Goal: Task Accomplishment & Management: Complete application form

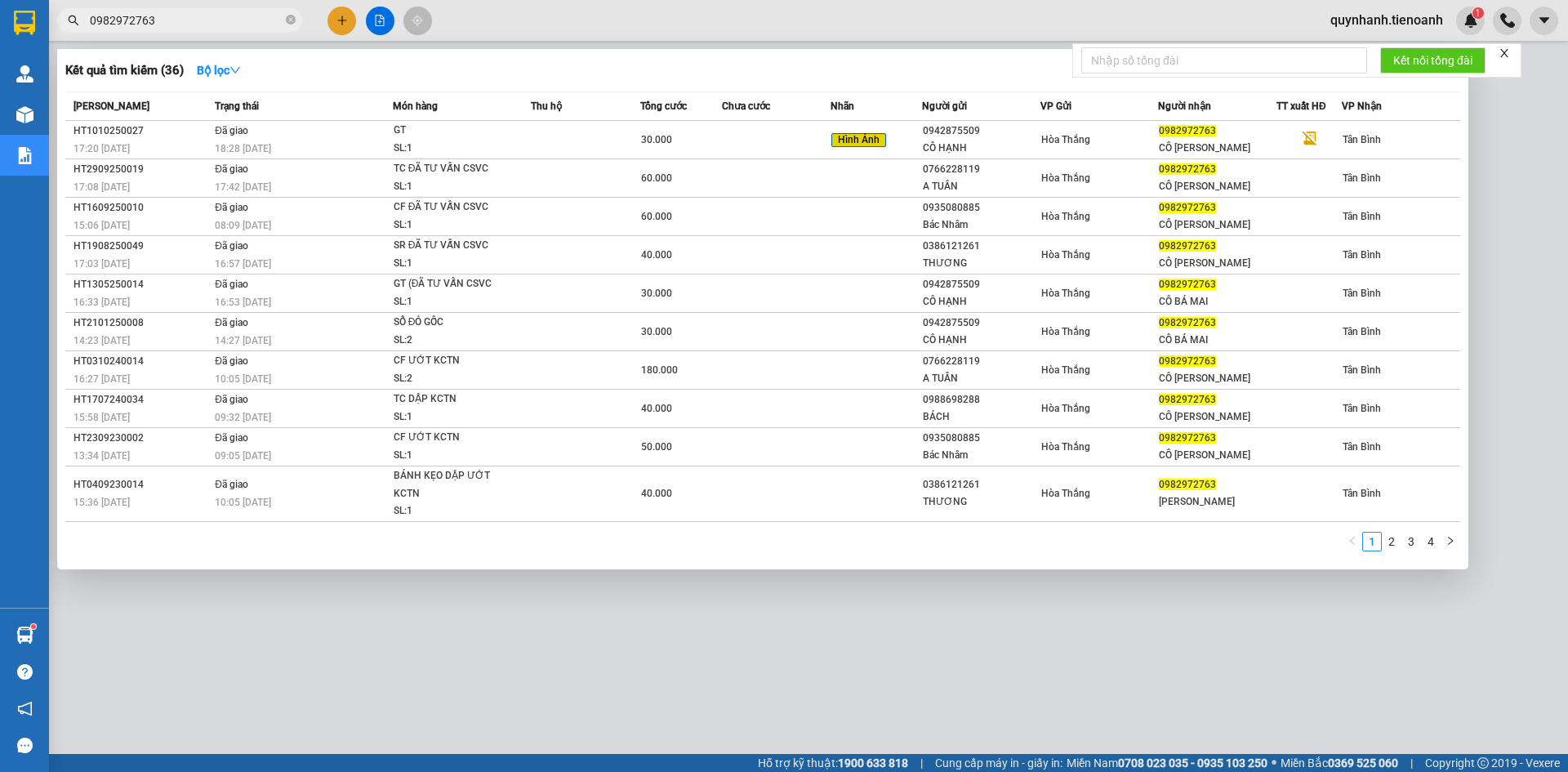
click at [482, 644] on div at bounding box center [784, 386] width 1568 height 772
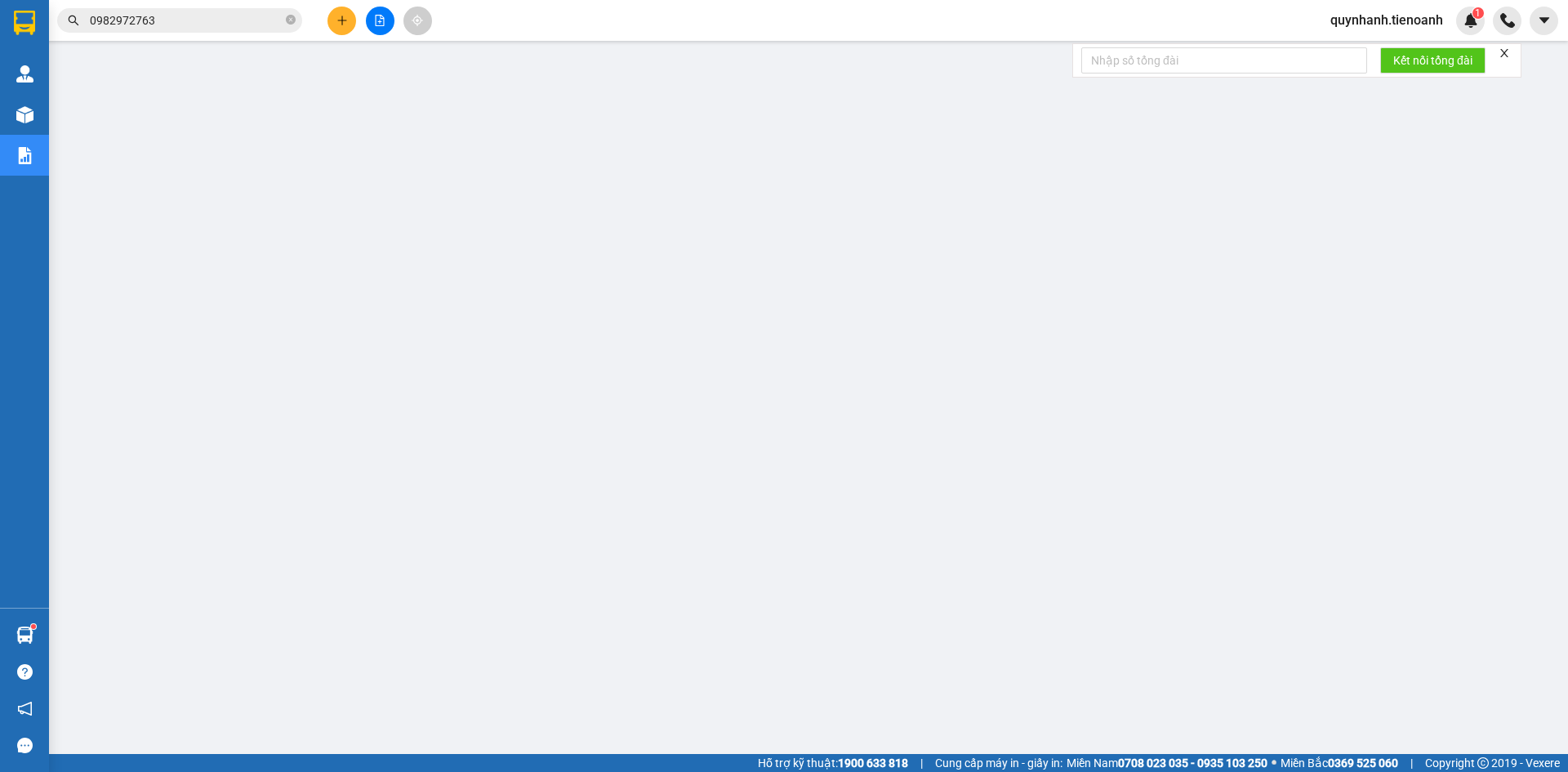
drag, startPoint x: 23, startPoint y: 52, endPoint x: 29, endPoint y: 79, distance: 27.7
click at [25, 65] on div "Quản [PERSON_NAME] lý giao nhận mới Kho hàng mới Báo cáo Mẫu 11: Báo cáo dòng t…" at bounding box center [24, 304] width 49 height 608
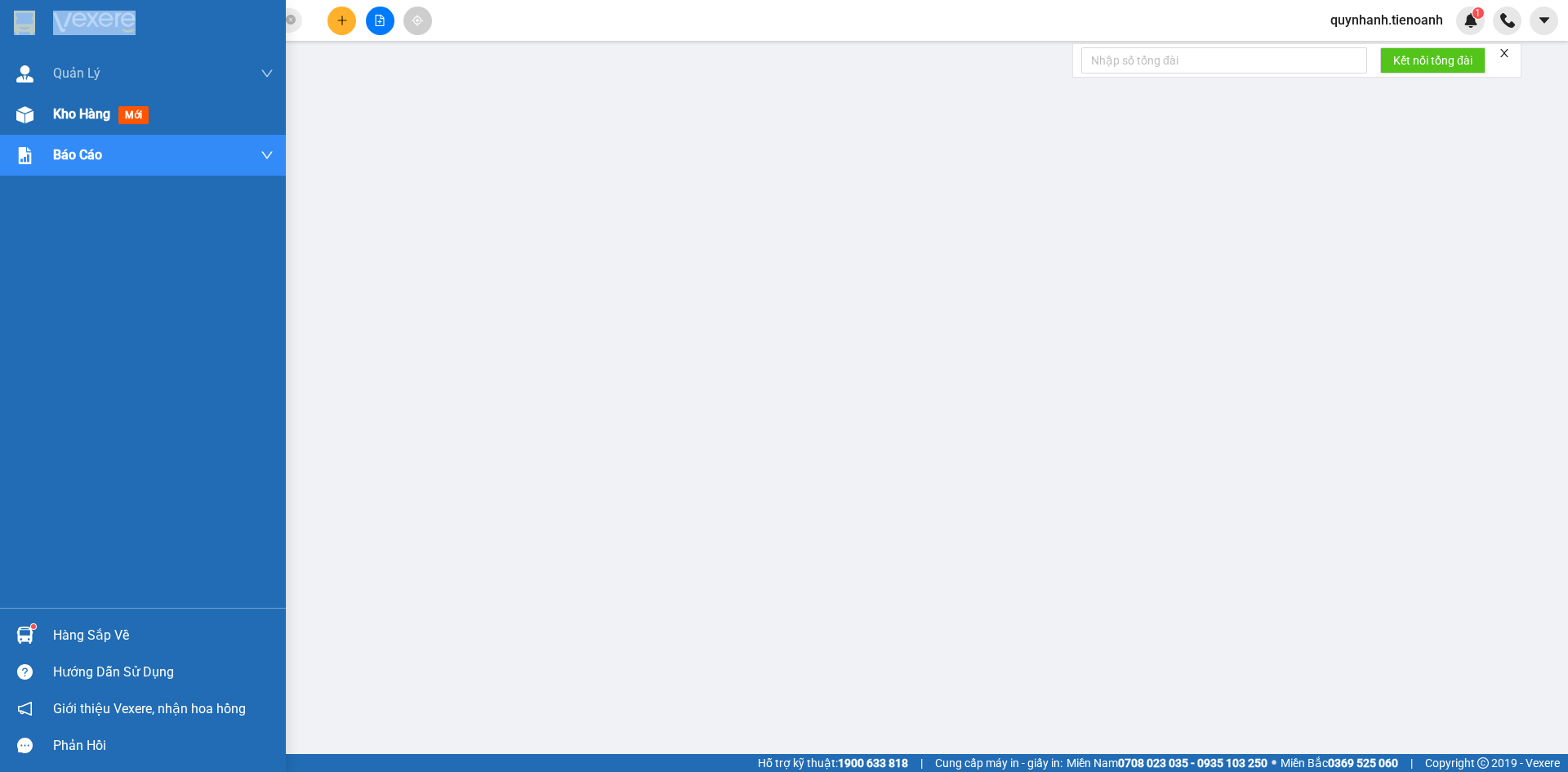
click at [65, 113] on span "Kho hàng" at bounding box center [81, 113] width 57 height 15
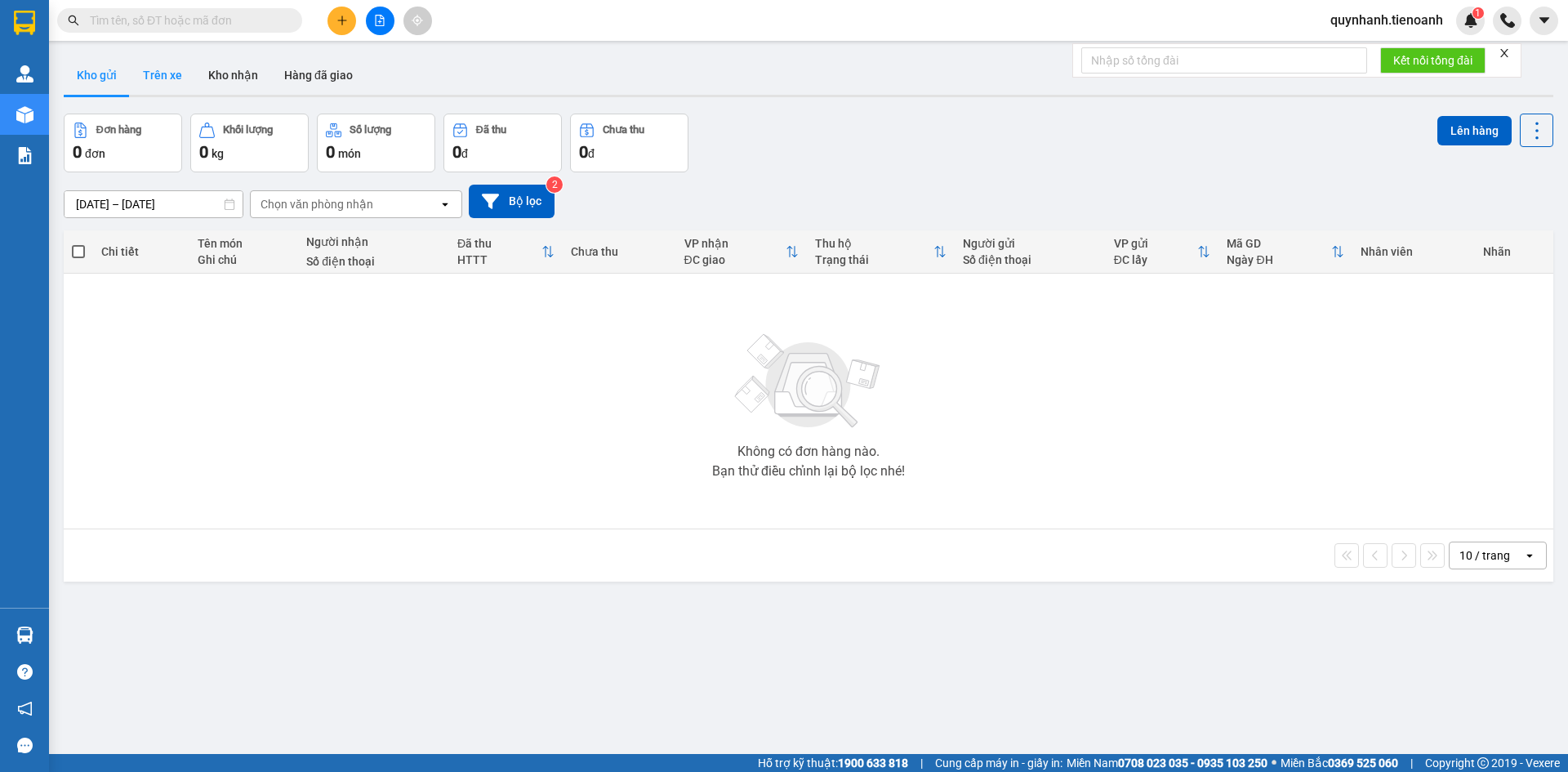
click at [149, 77] on button "Trên xe" at bounding box center [163, 75] width 66 height 39
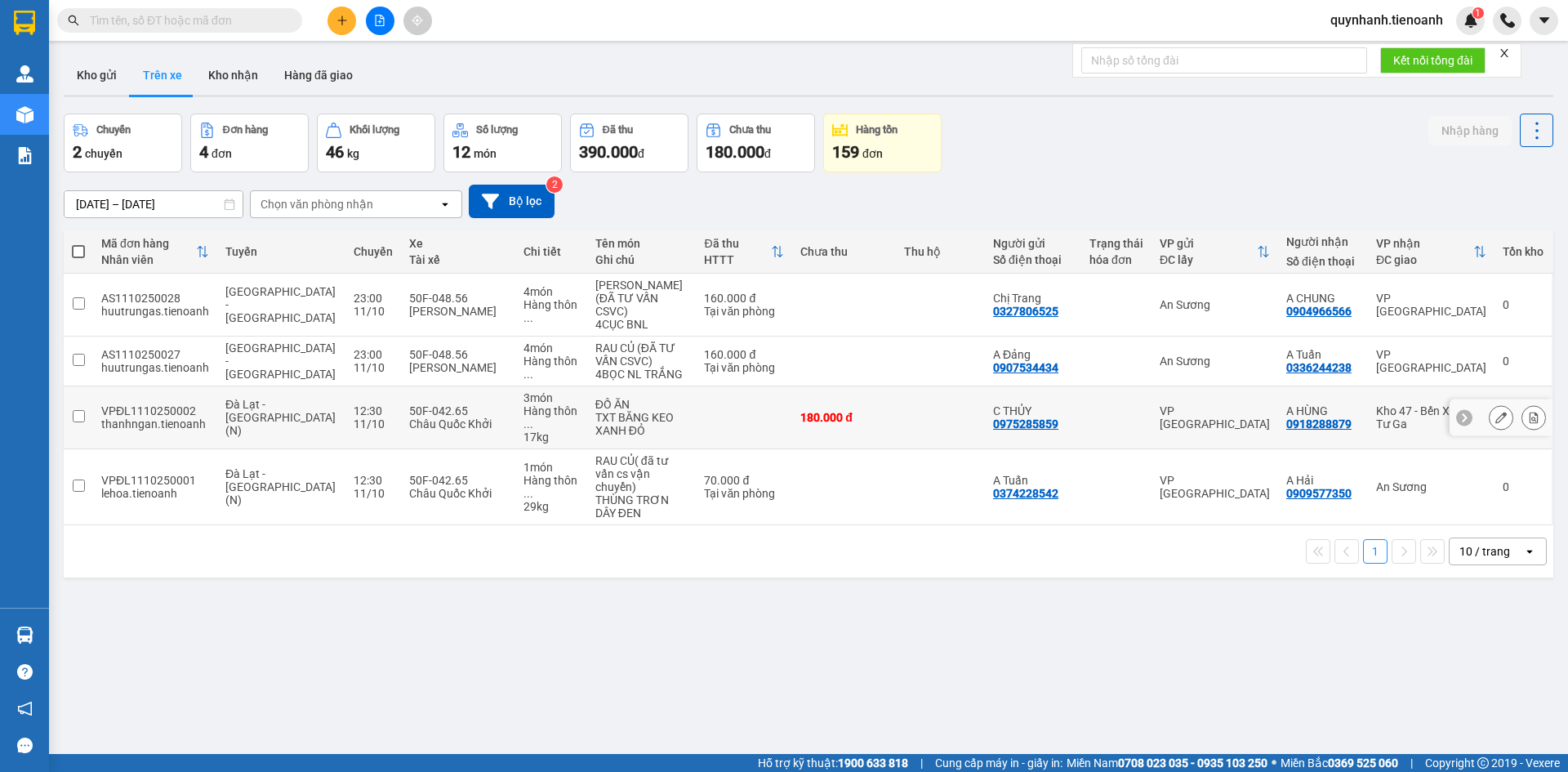
click at [1496, 413] on icon at bounding box center [1502, 418] width 12 height 12
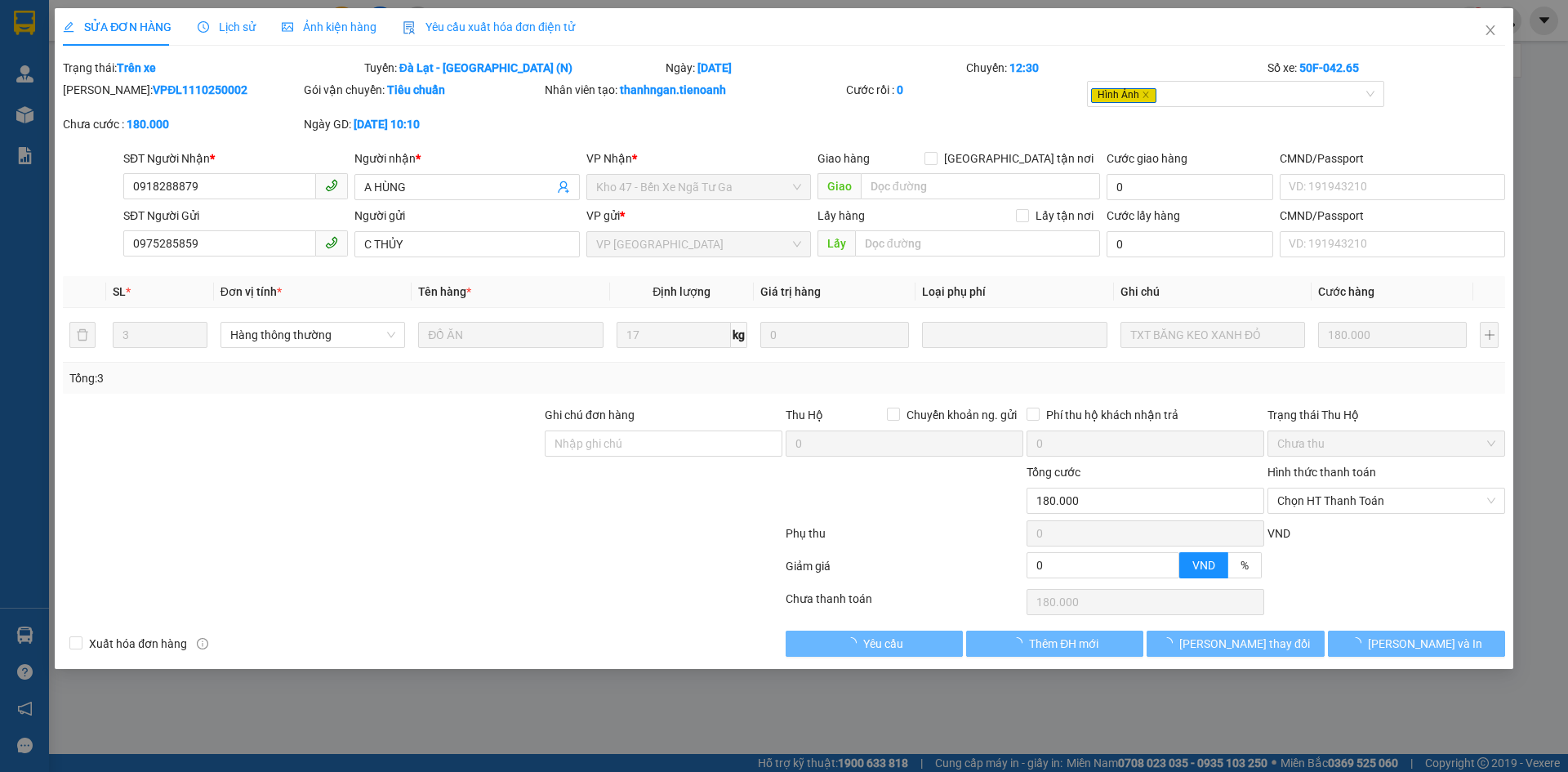
type input "0918288879"
type input "A HÙNG"
type input "0975285859"
type input "C THỦY"
type input "0"
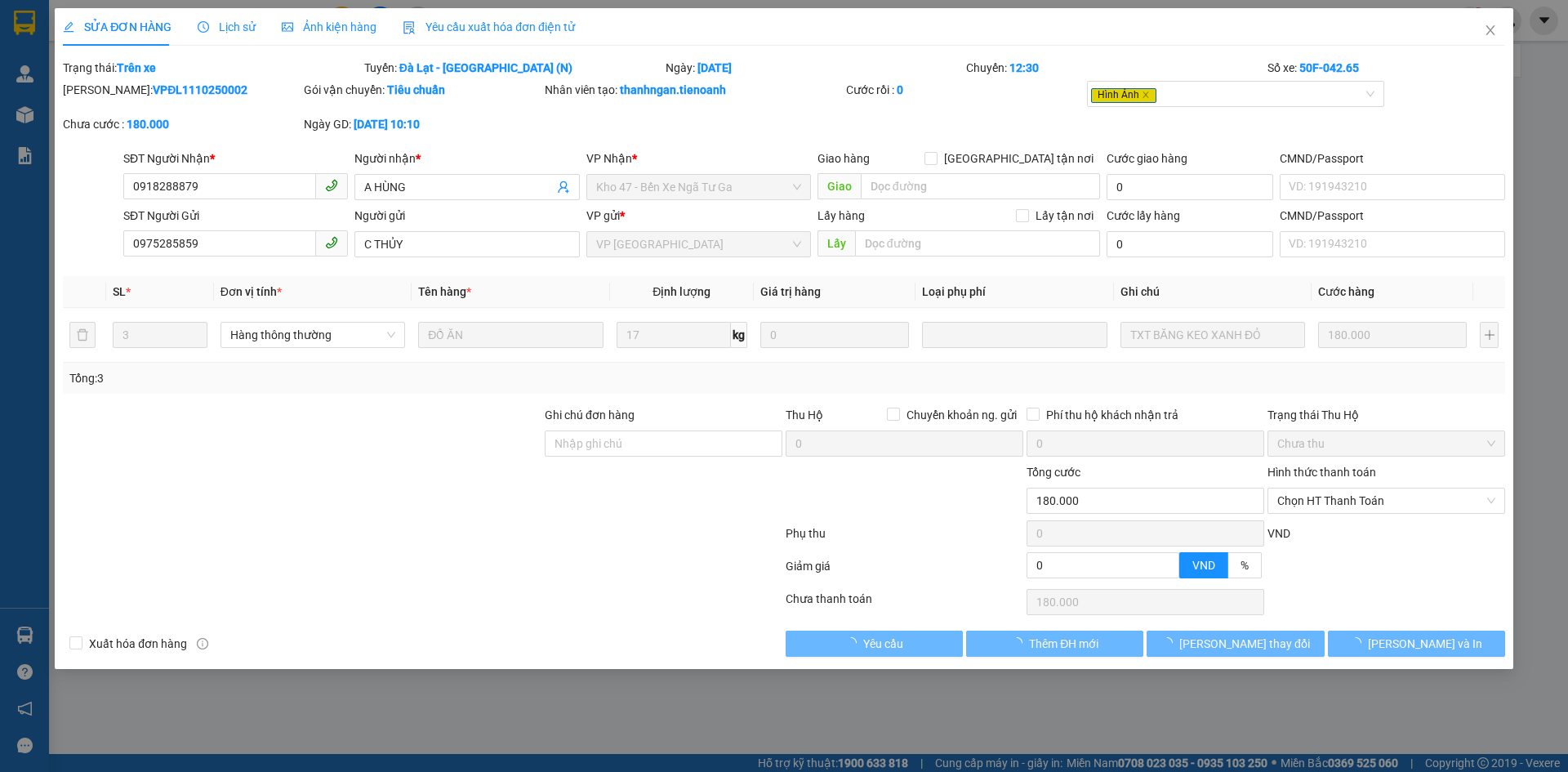
type input "180.000"
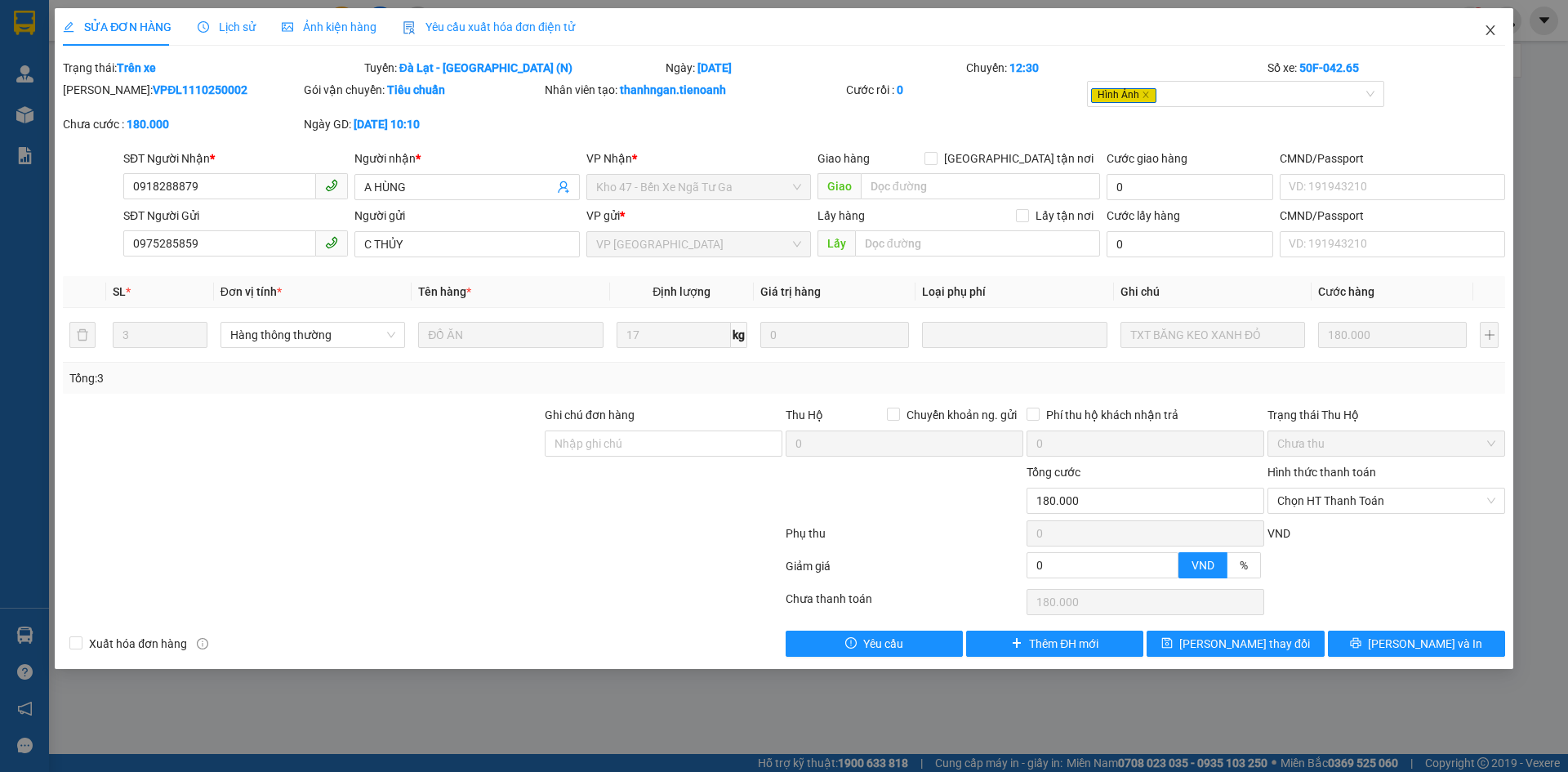
click at [1501, 24] on span "Close" at bounding box center [1491, 31] width 45 height 45
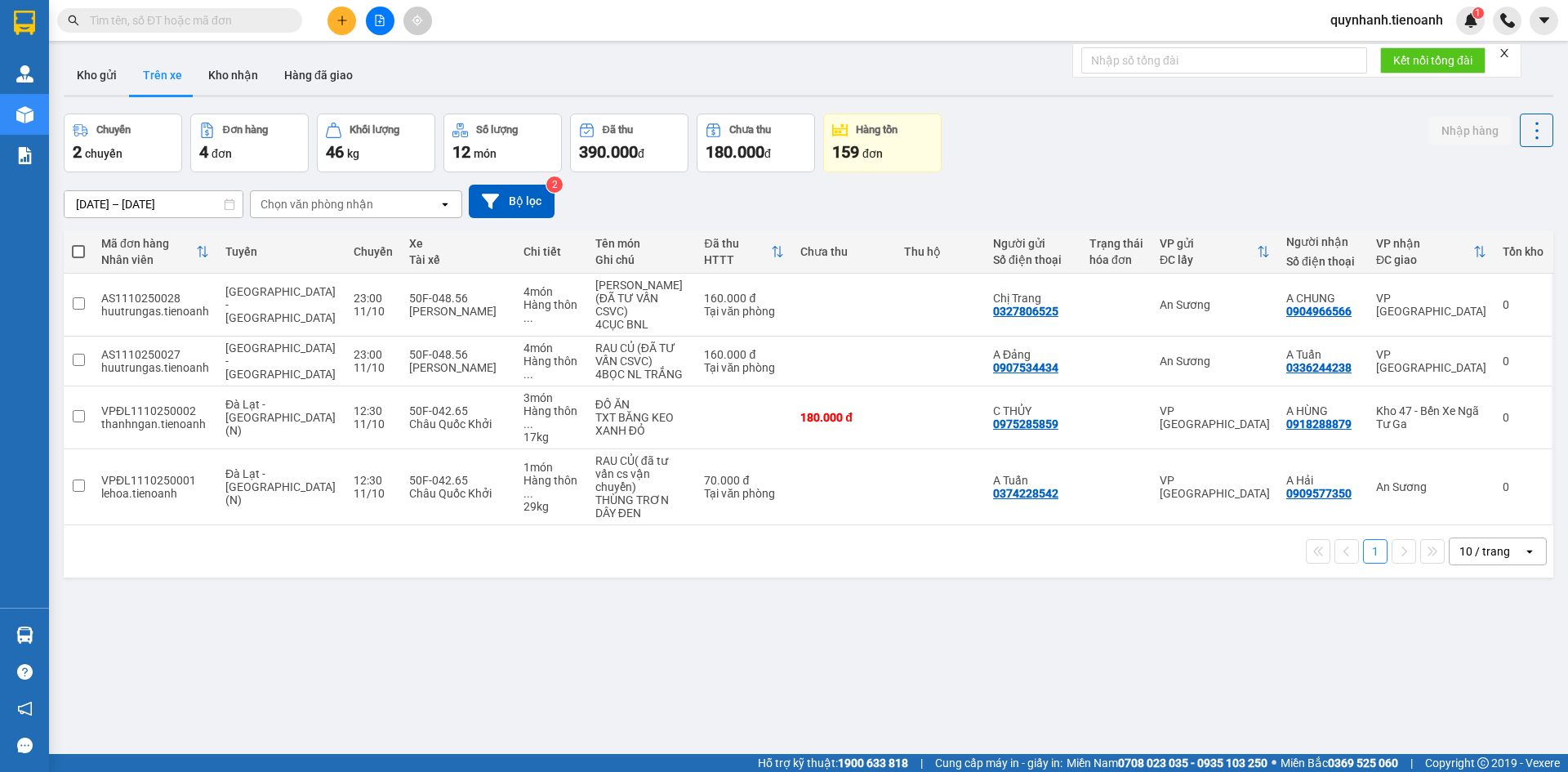
click at [339, 17] on icon "plus" at bounding box center [343, 21] width 12 height 12
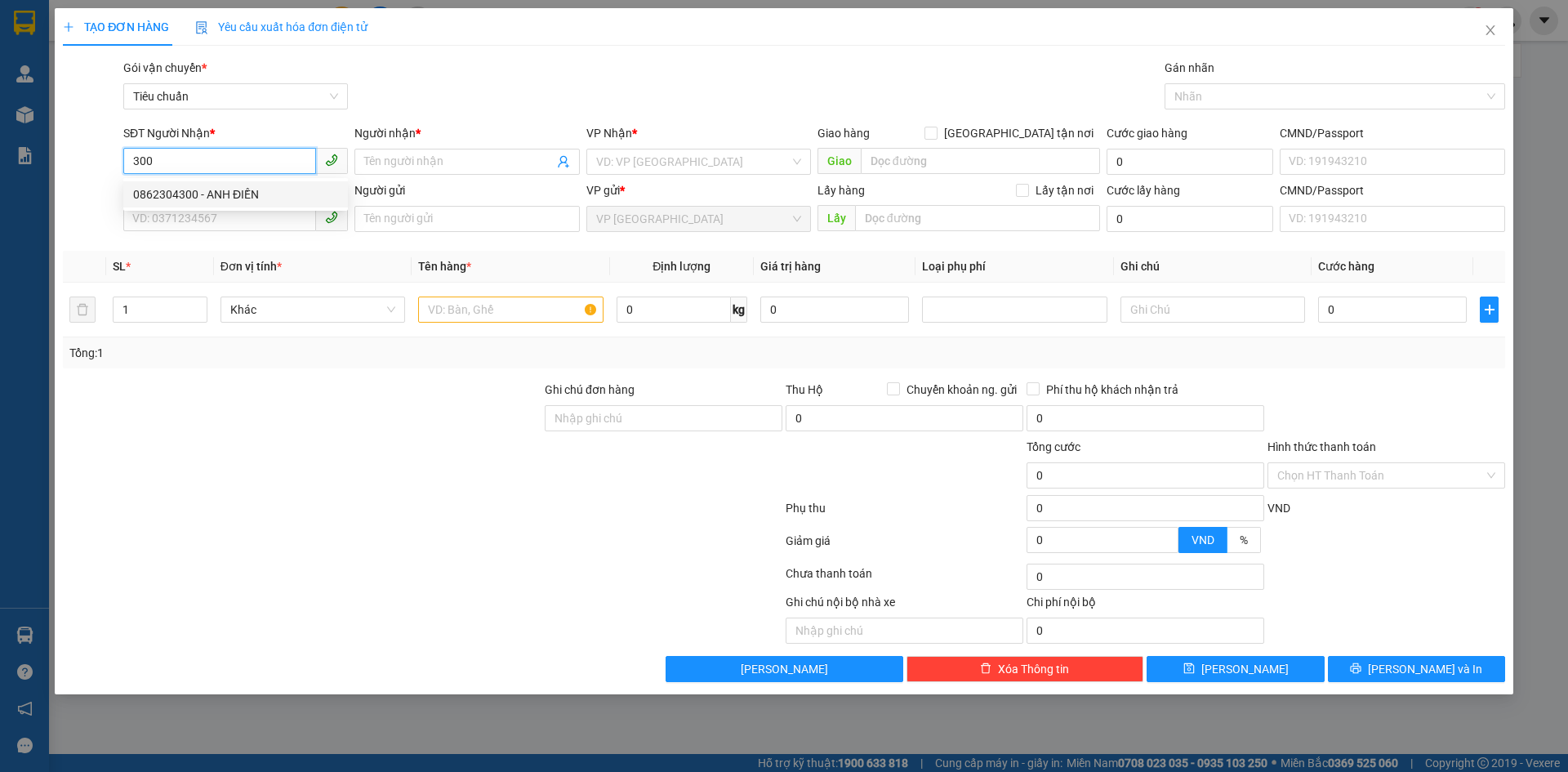
click at [201, 188] on div "0862304300 - ANH ĐIỀN" at bounding box center [236, 194] width 205 height 18
type input "0862304300"
type input "ANH ĐIỀN"
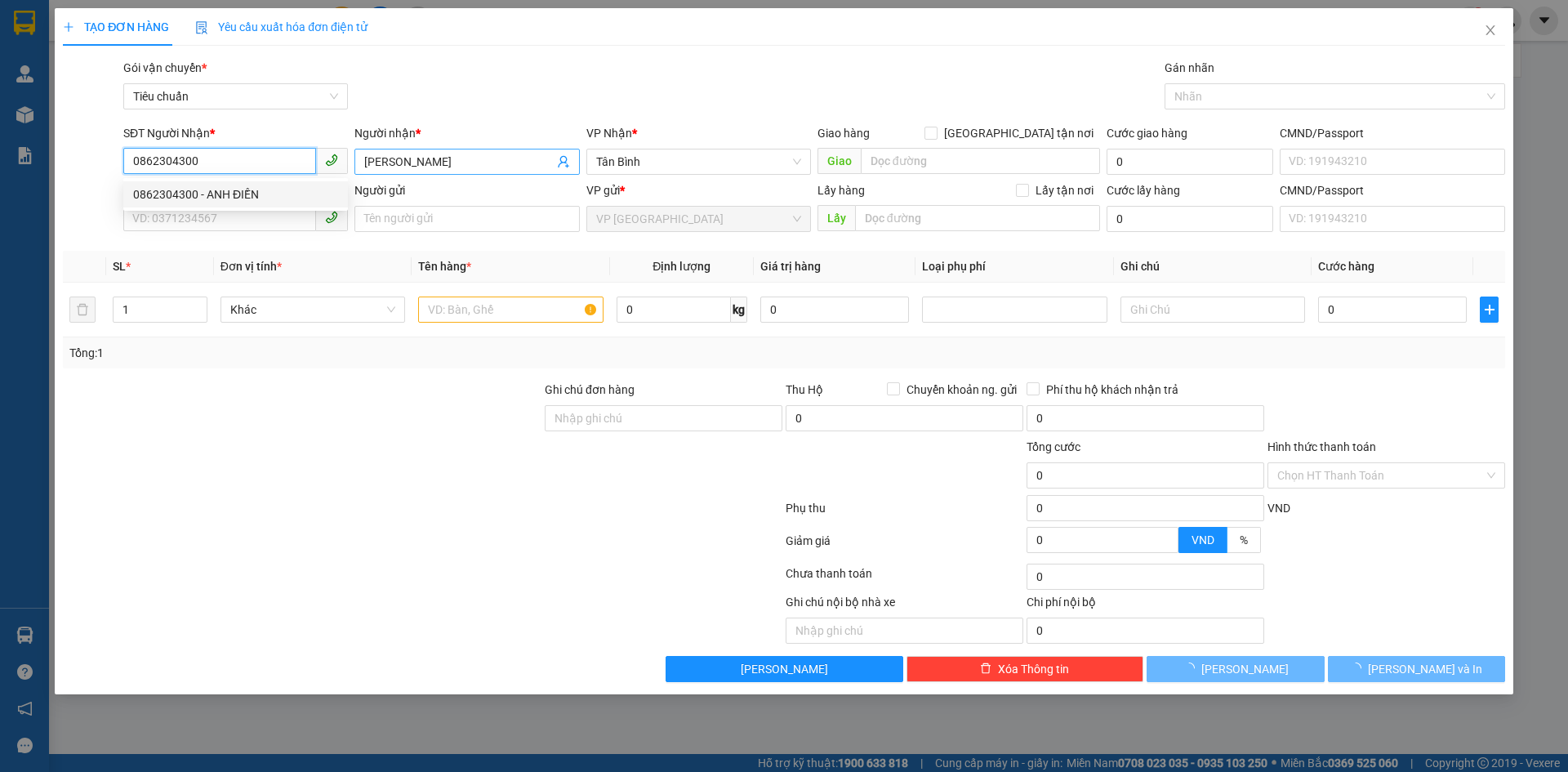
type input "40.000"
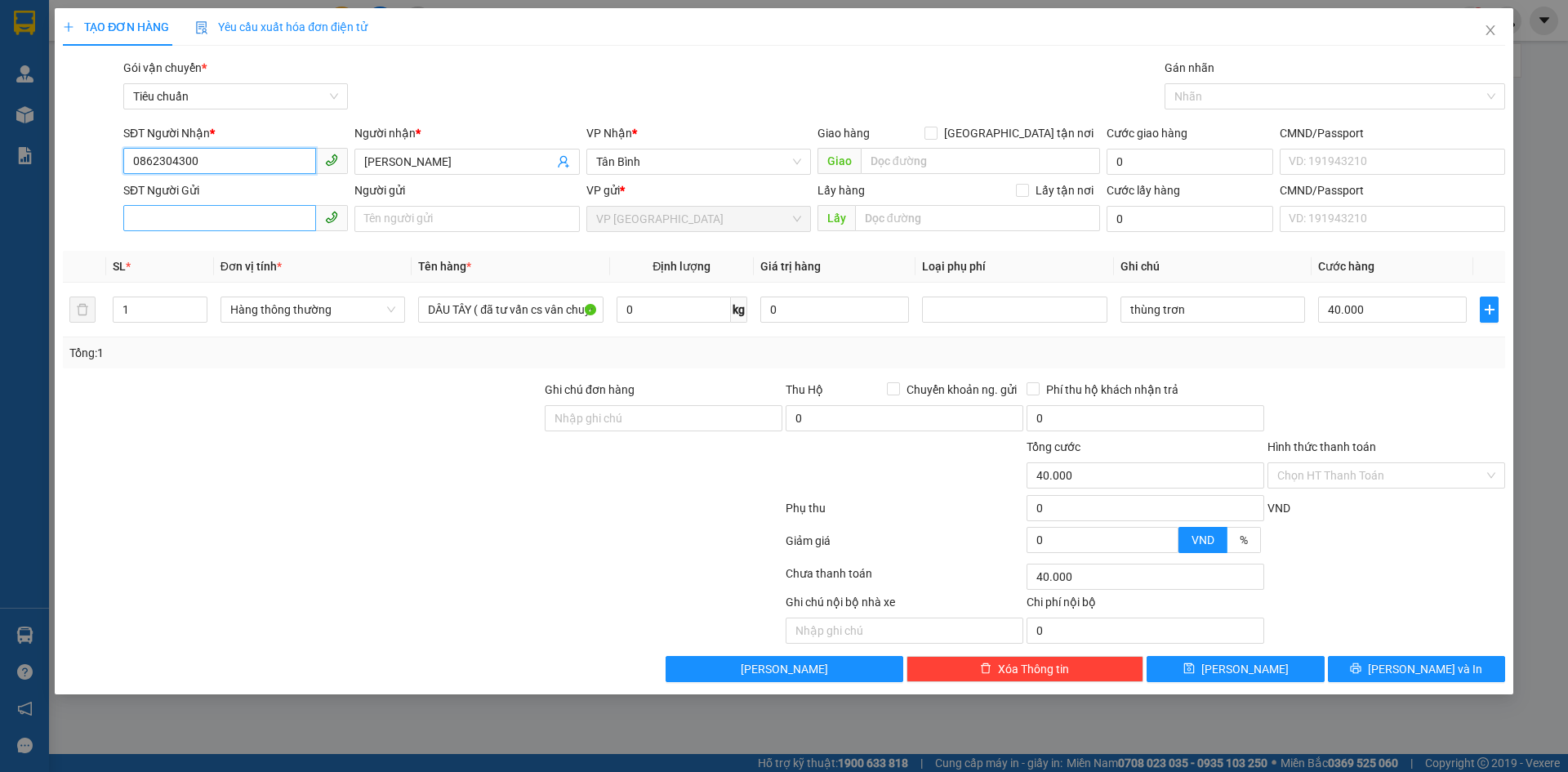
type input "0862304300"
click at [260, 213] on input "SĐT Người Gửi" at bounding box center [220, 218] width 193 height 26
click at [217, 250] on div "0867890303 - A Tuấn" at bounding box center [236, 251] width 205 height 18
type input "0867890303"
type input "A Tuấn"
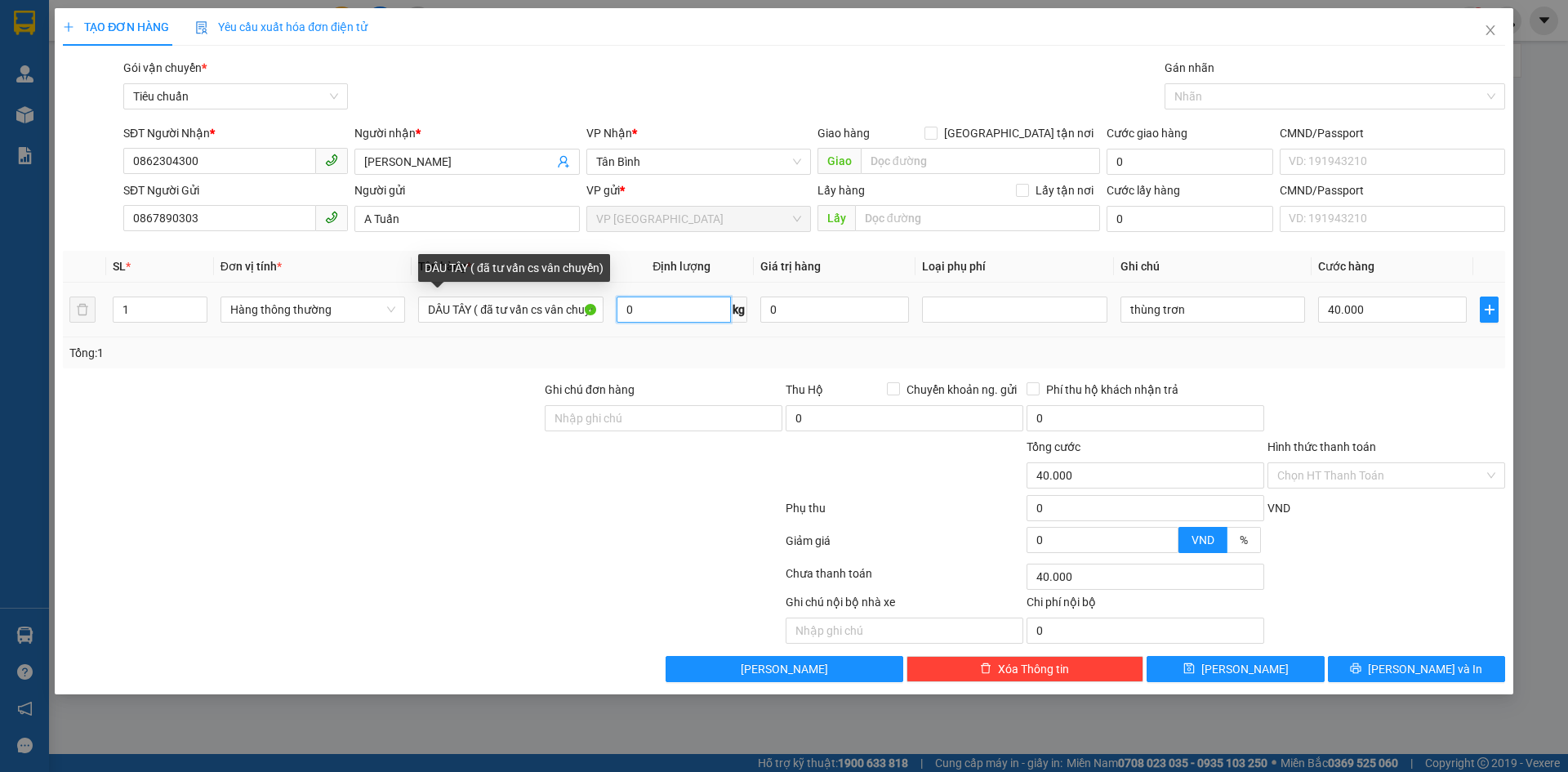
click at [640, 307] on input "0" at bounding box center [674, 309] width 114 height 26
type input "15"
click at [644, 339] on div "Tổng: 1" at bounding box center [784, 353] width 1443 height 31
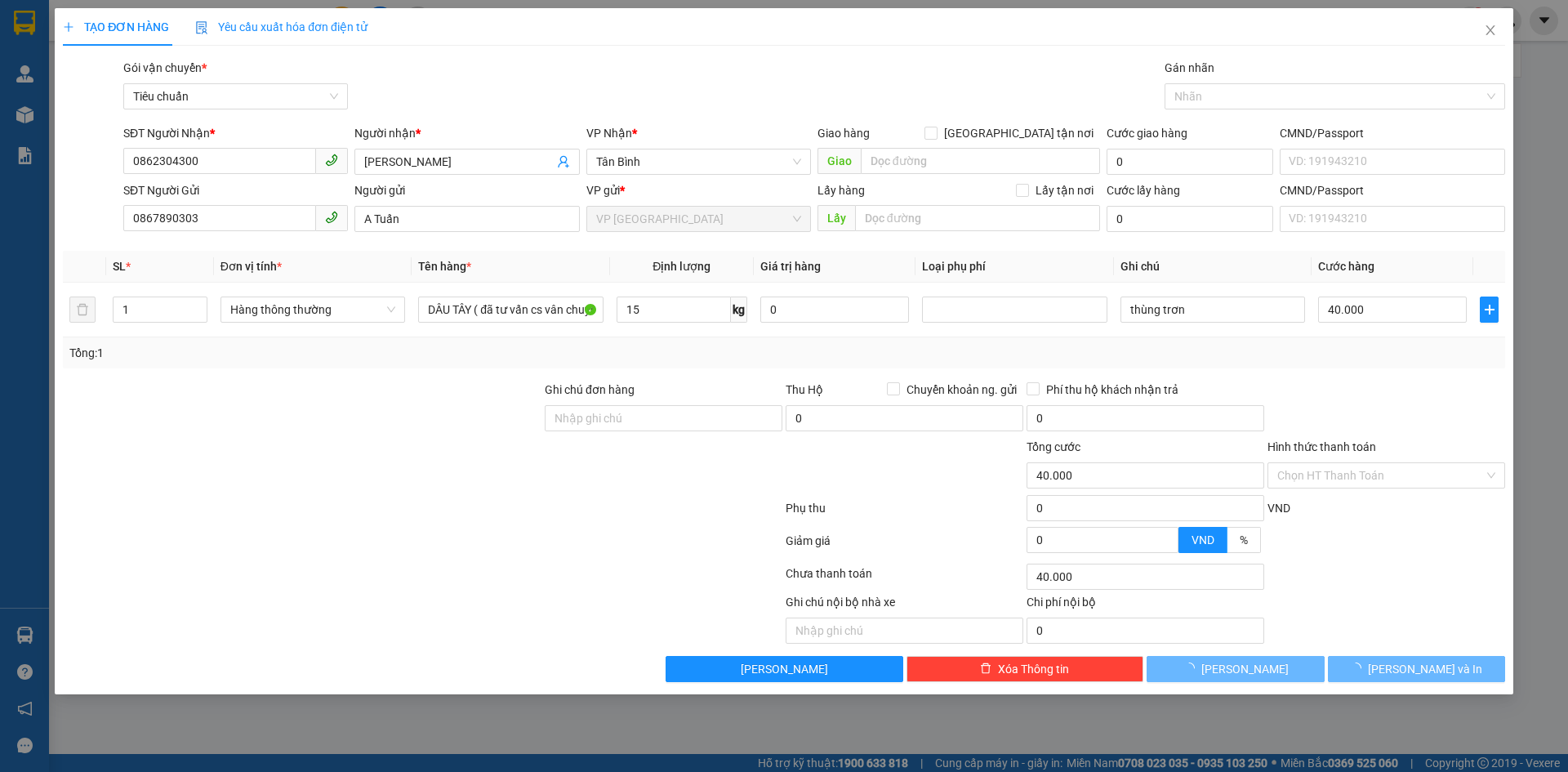
type input "50.000"
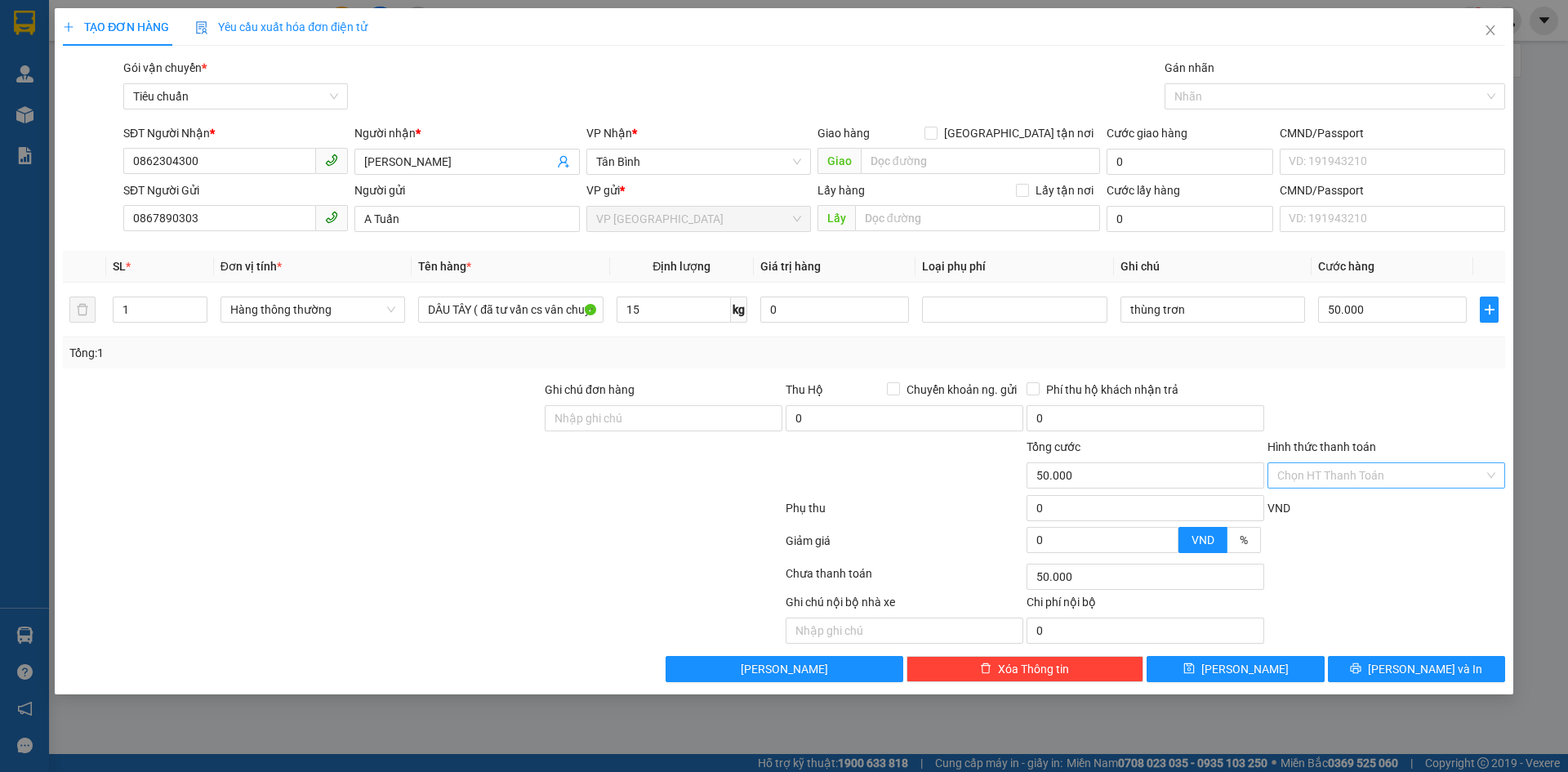
click at [1336, 470] on input "Hình thức thanh toán" at bounding box center [1381, 475] width 207 height 24
drag, startPoint x: 1332, startPoint y: 505, endPoint x: 1336, endPoint y: 528, distance: 23.3
click at [1329, 504] on div "Tại văn phòng" at bounding box center [1387, 507] width 218 height 18
type input "0"
click at [1399, 665] on button "Lưu và In" at bounding box center [1416, 669] width 177 height 26
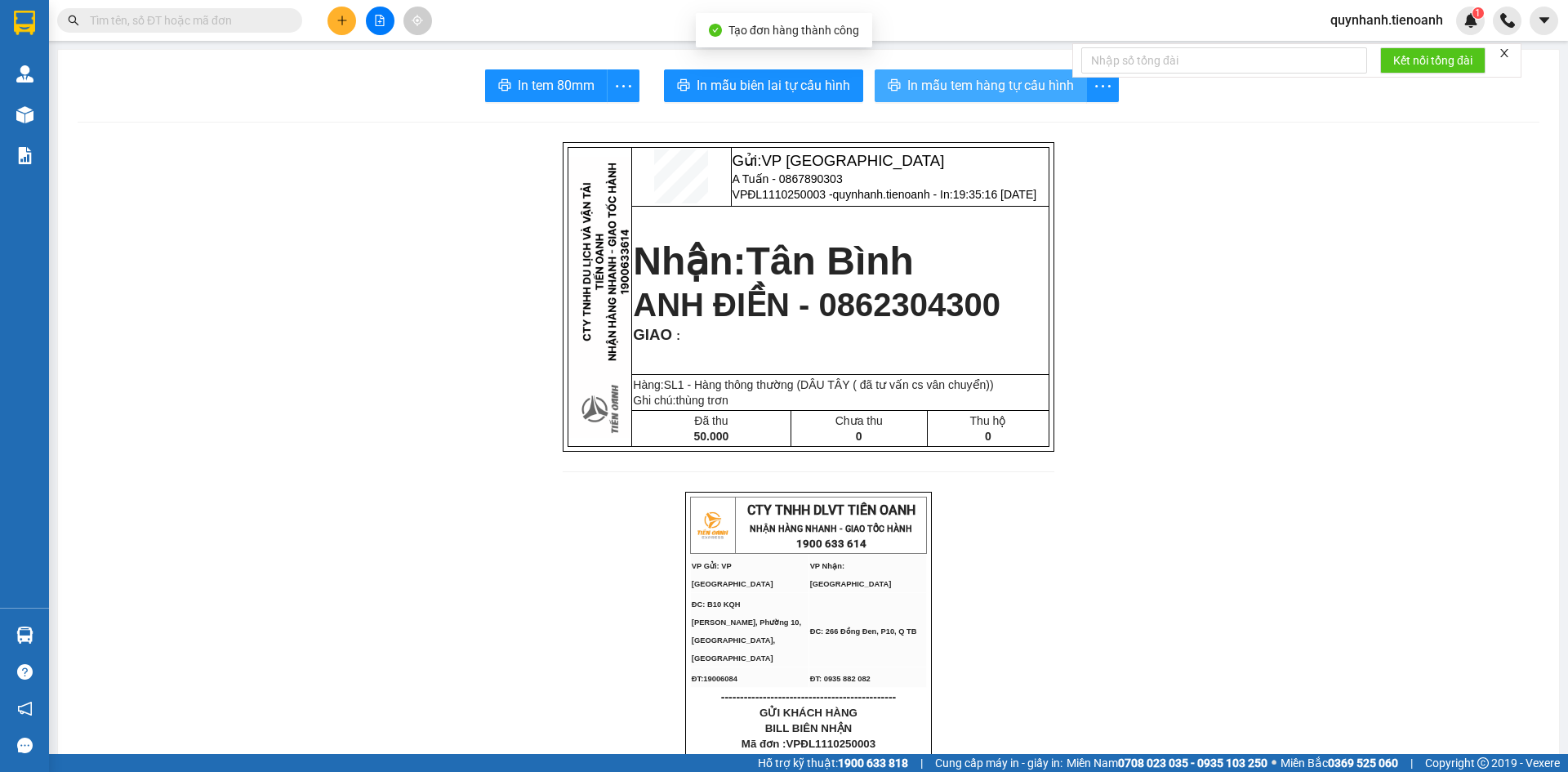
click at [971, 77] on span "In mẫu tem hàng tự cấu hình" at bounding box center [990, 85] width 166 height 20
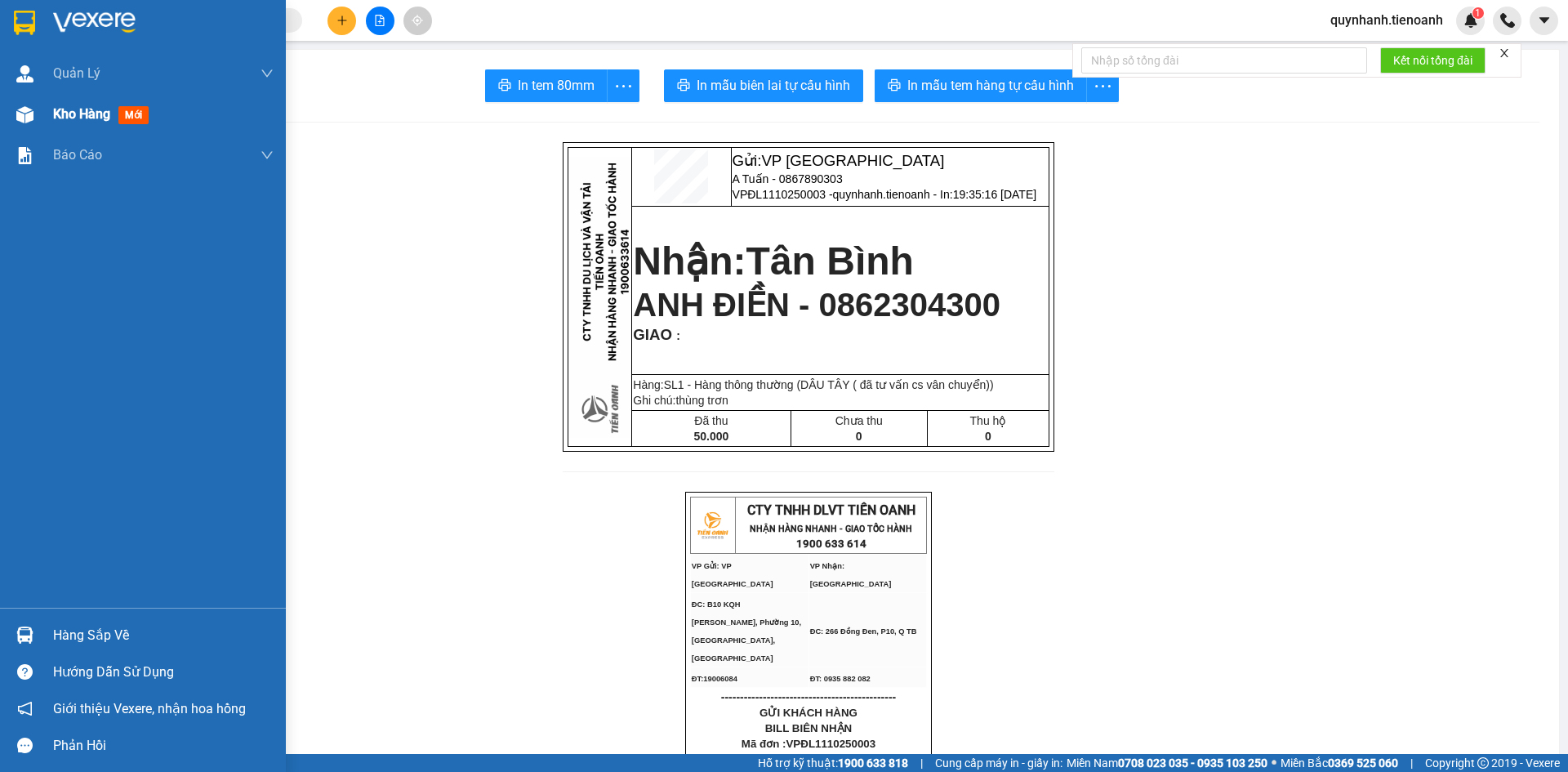
click at [48, 118] on div "Kho hàng mới" at bounding box center [143, 114] width 286 height 41
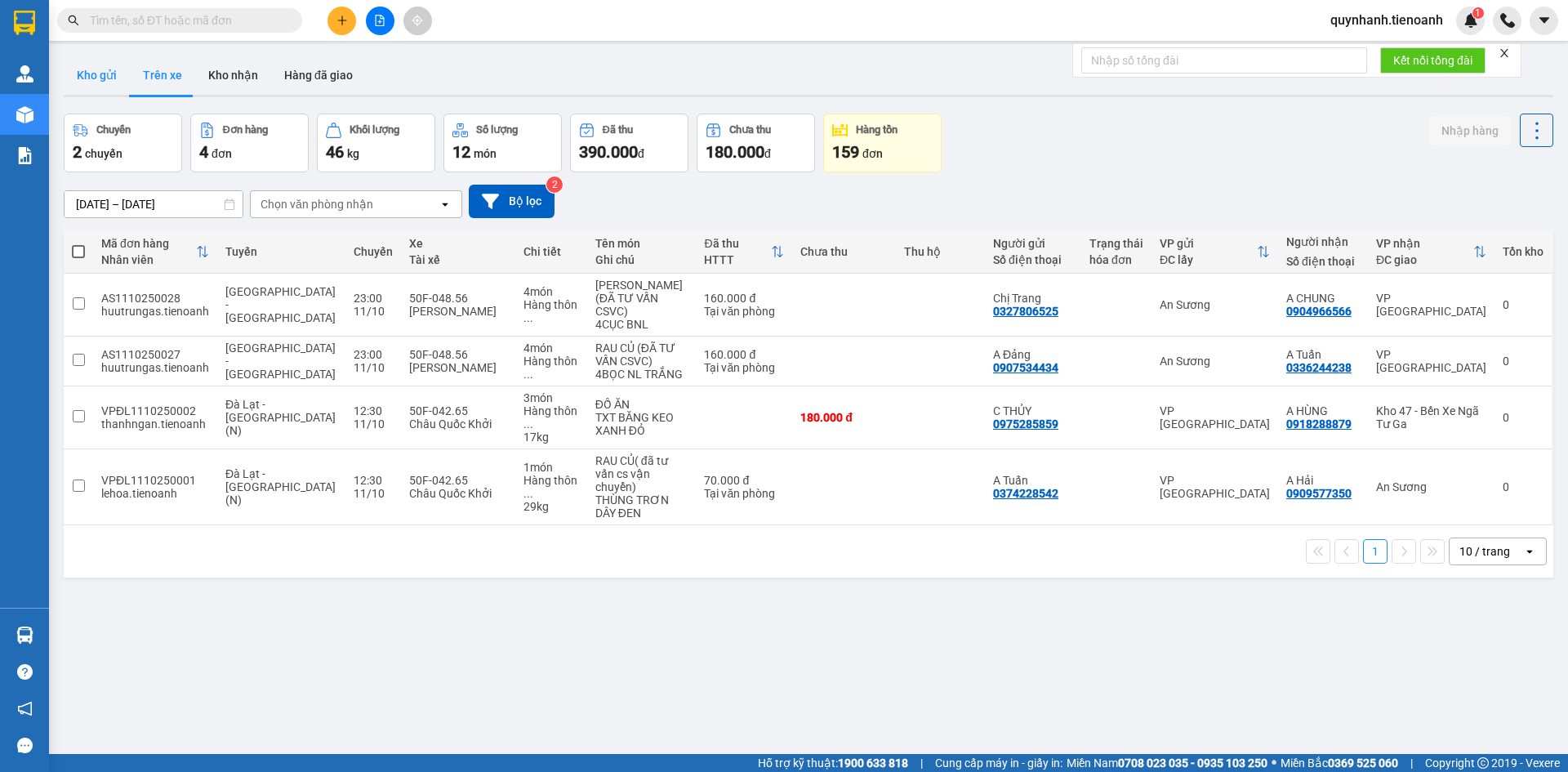
click at [86, 82] on button "Kho gửi" at bounding box center [97, 75] width 66 height 39
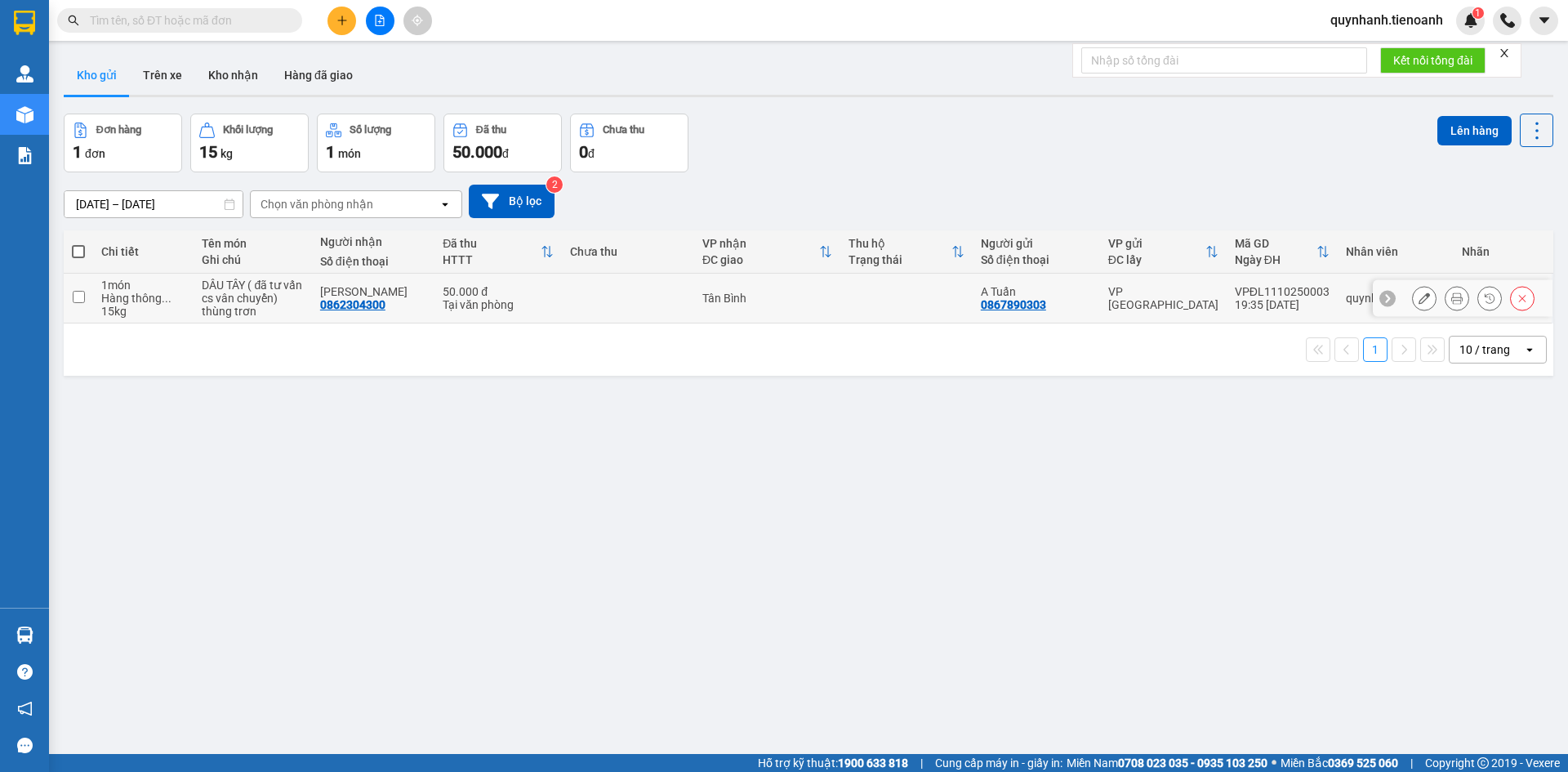
click at [1419, 297] on icon at bounding box center [1424, 298] width 12 height 12
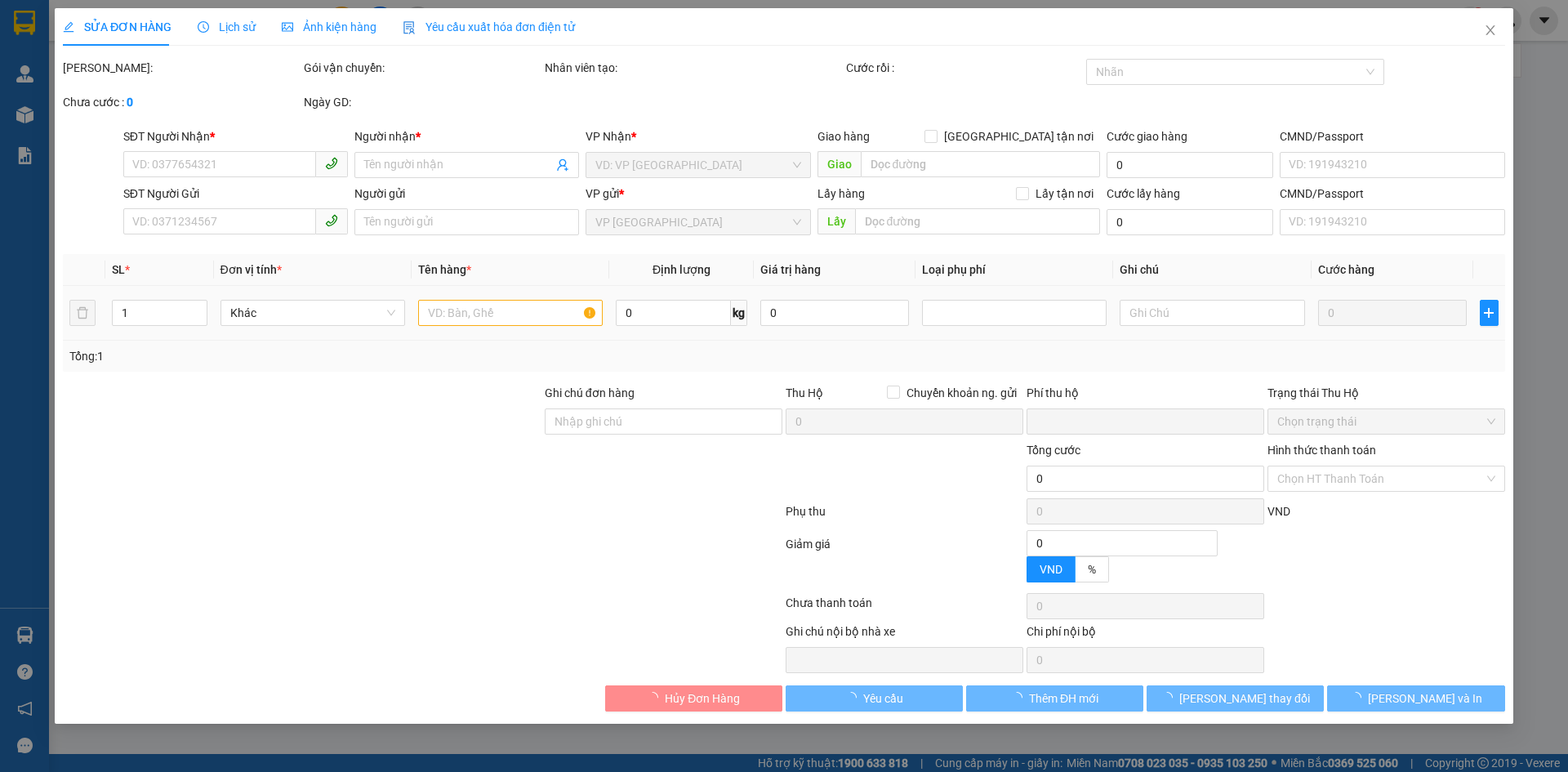
type input "0862304300"
type input "[PERSON_NAME]"
type input "0867890303"
type input "A Tuấn"
type input "0"
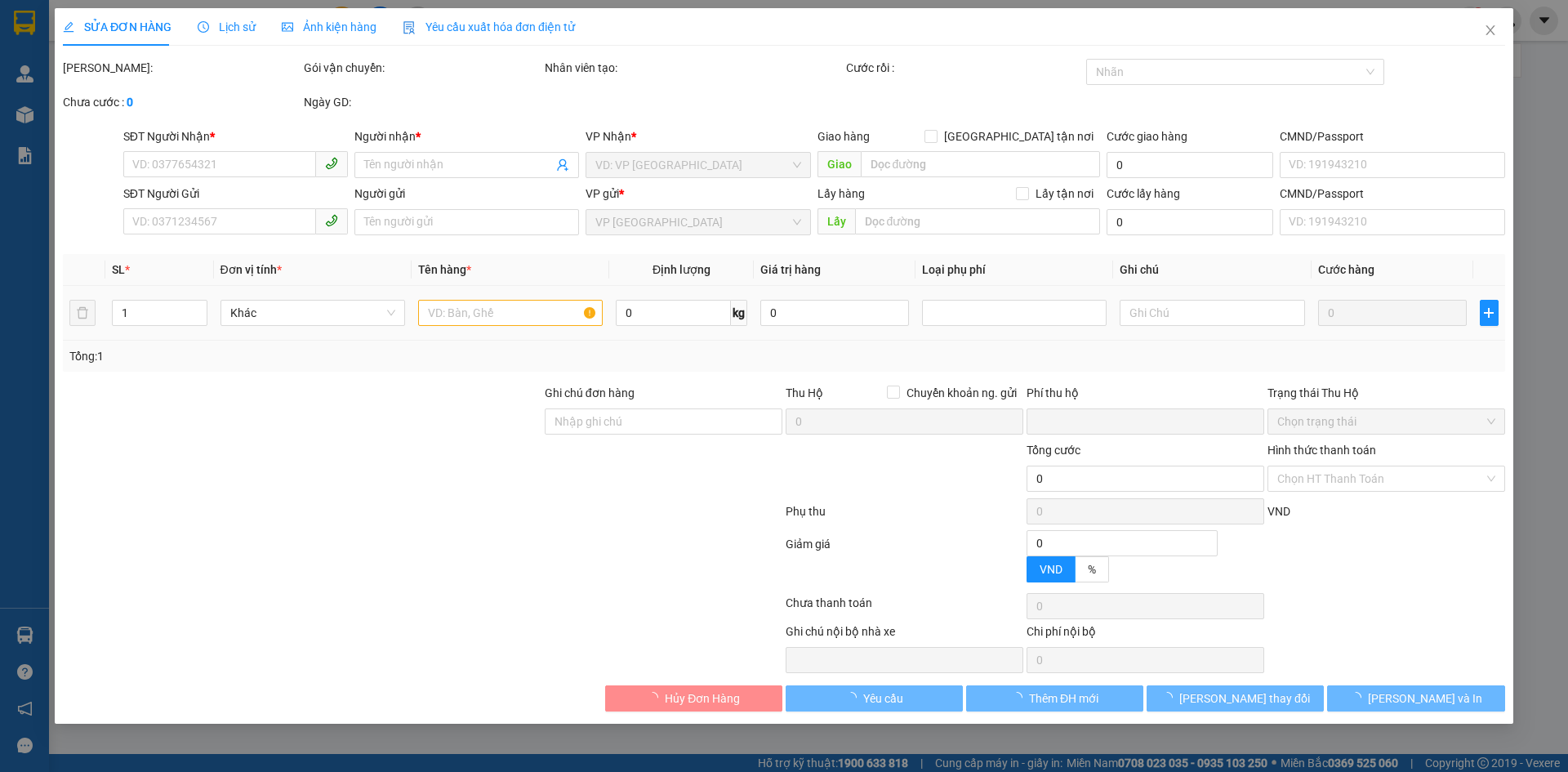
type input "50.000"
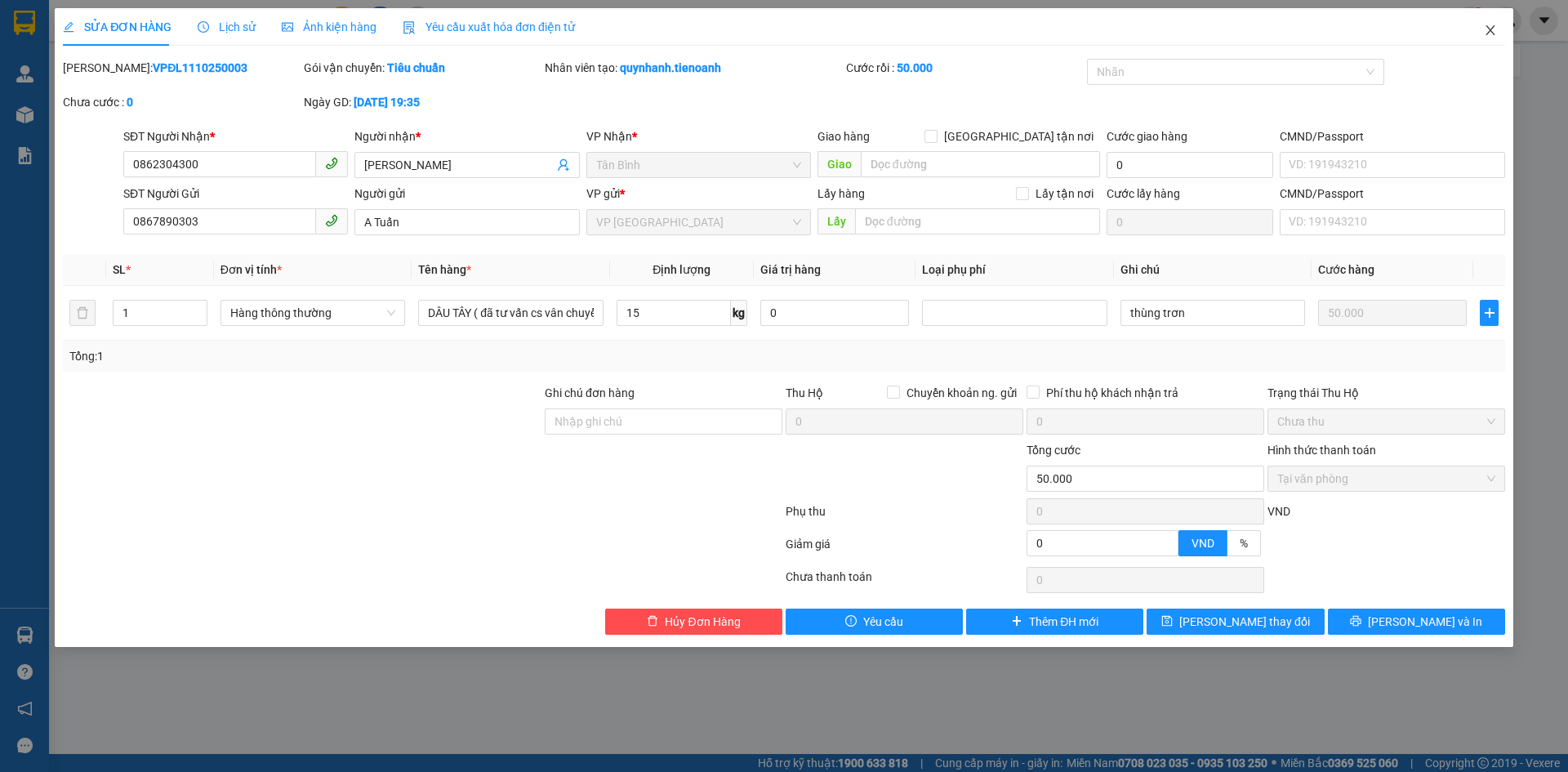
click at [1494, 22] on span "Close" at bounding box center [1491, 31] width 45 height 45
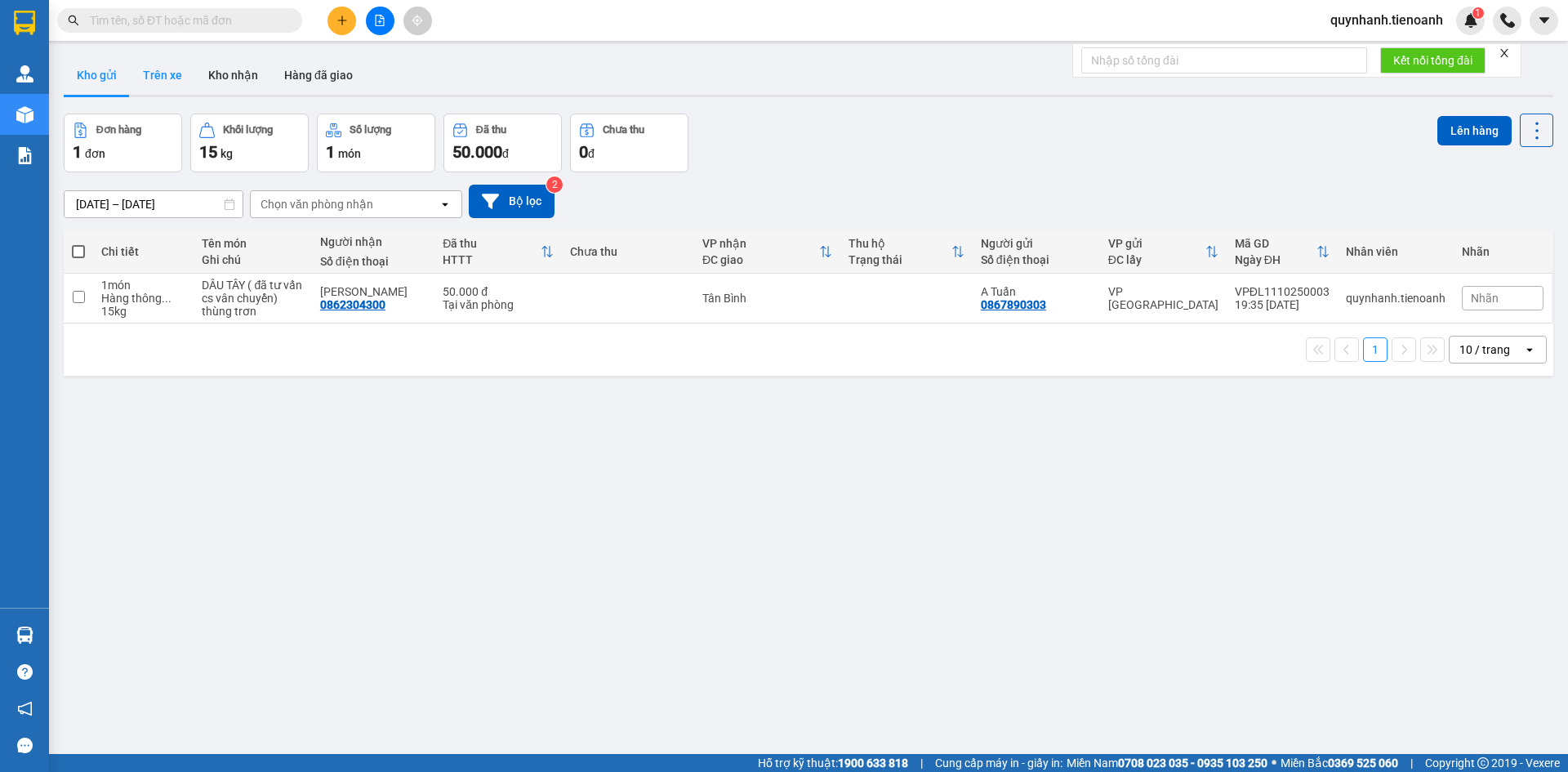
click at [155, 75] on button "Trên xe" at bounding box center [163, 75] width 66 height 39
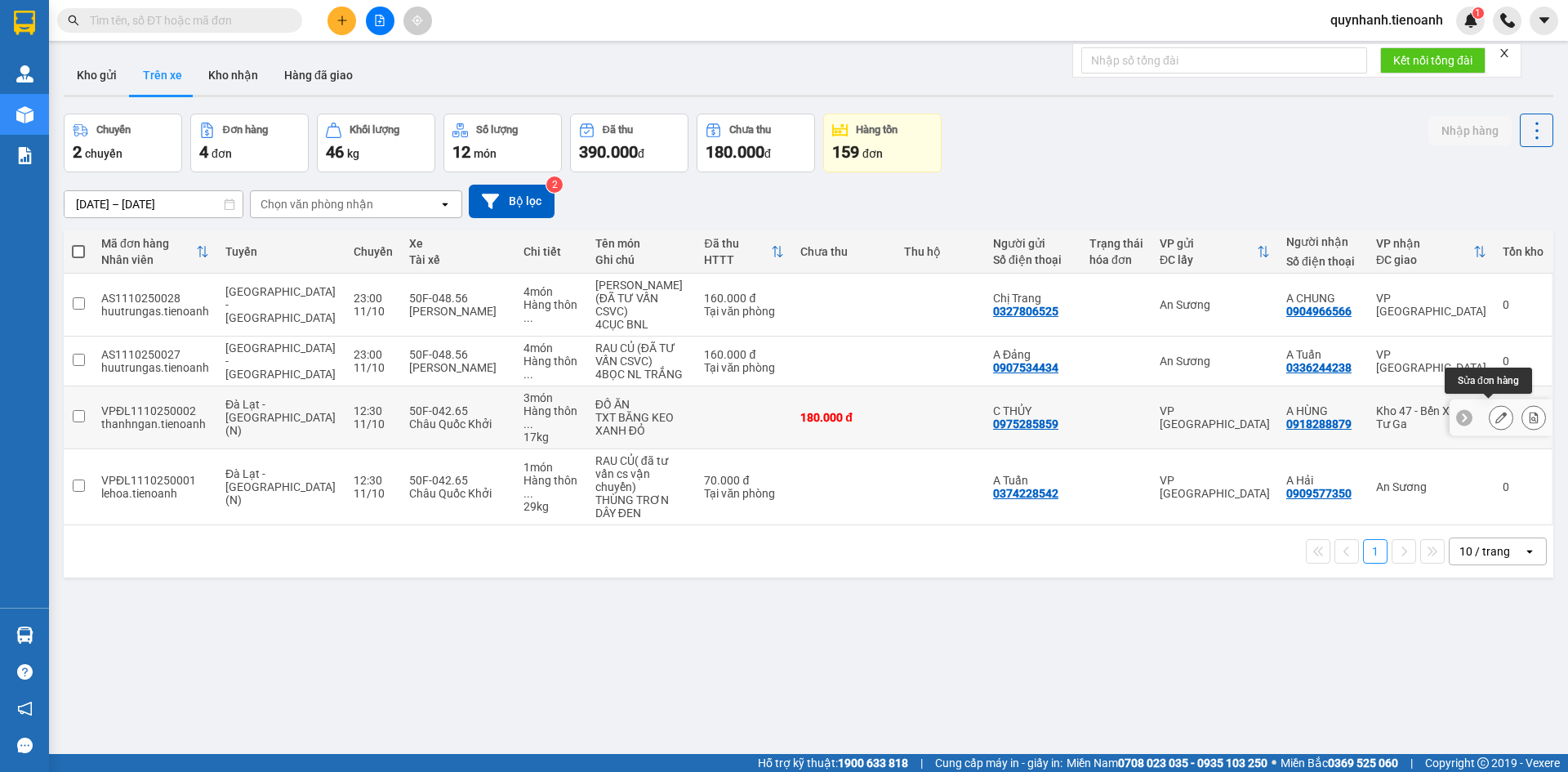
click at [1496, 412] on icon at bounding box center [1502, 418] width 12 height 12
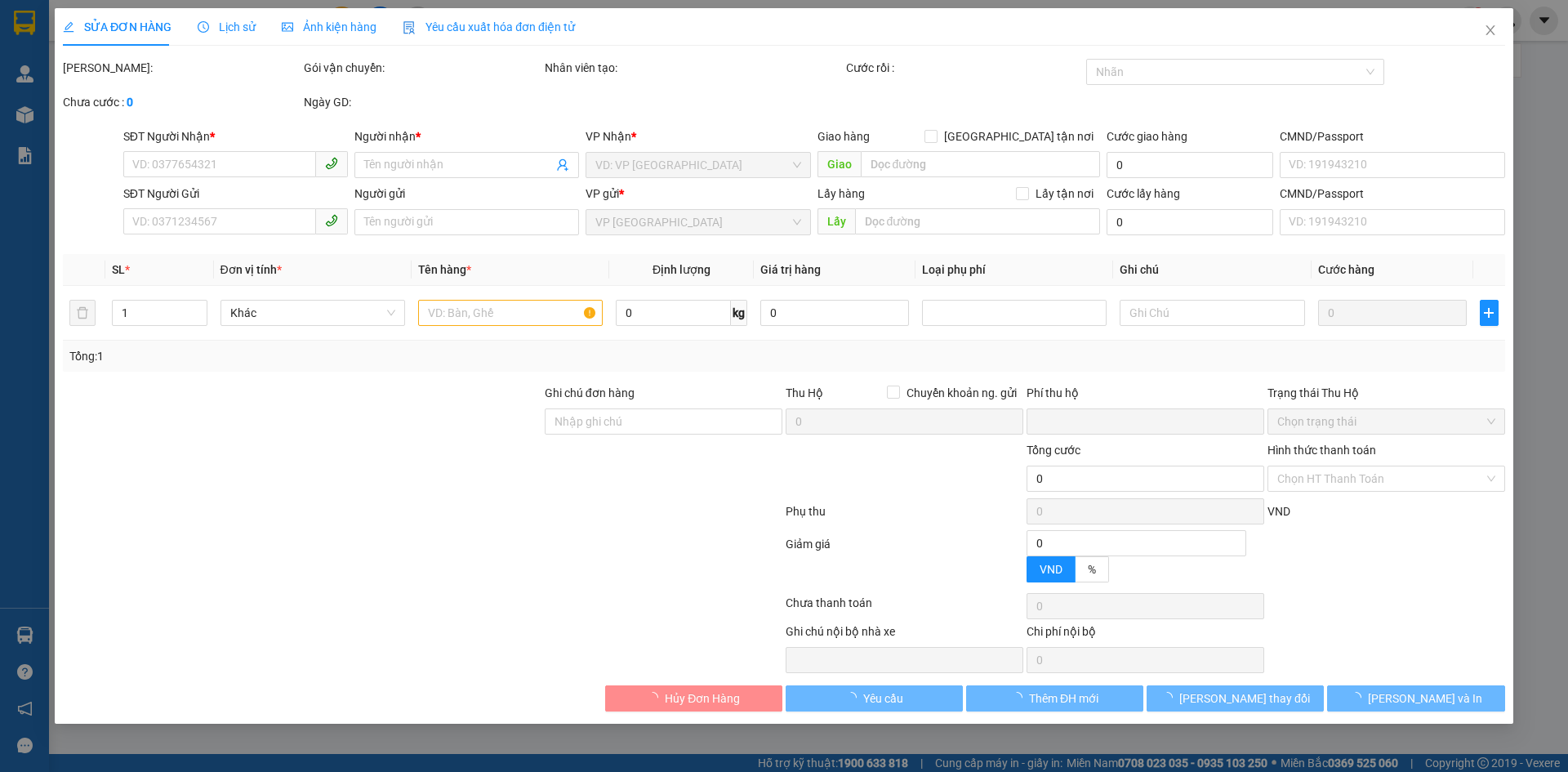
type input "0918288879"
type input "A HÙNG"
type input "0975285859"
type input "C THỦY"
type input "0"
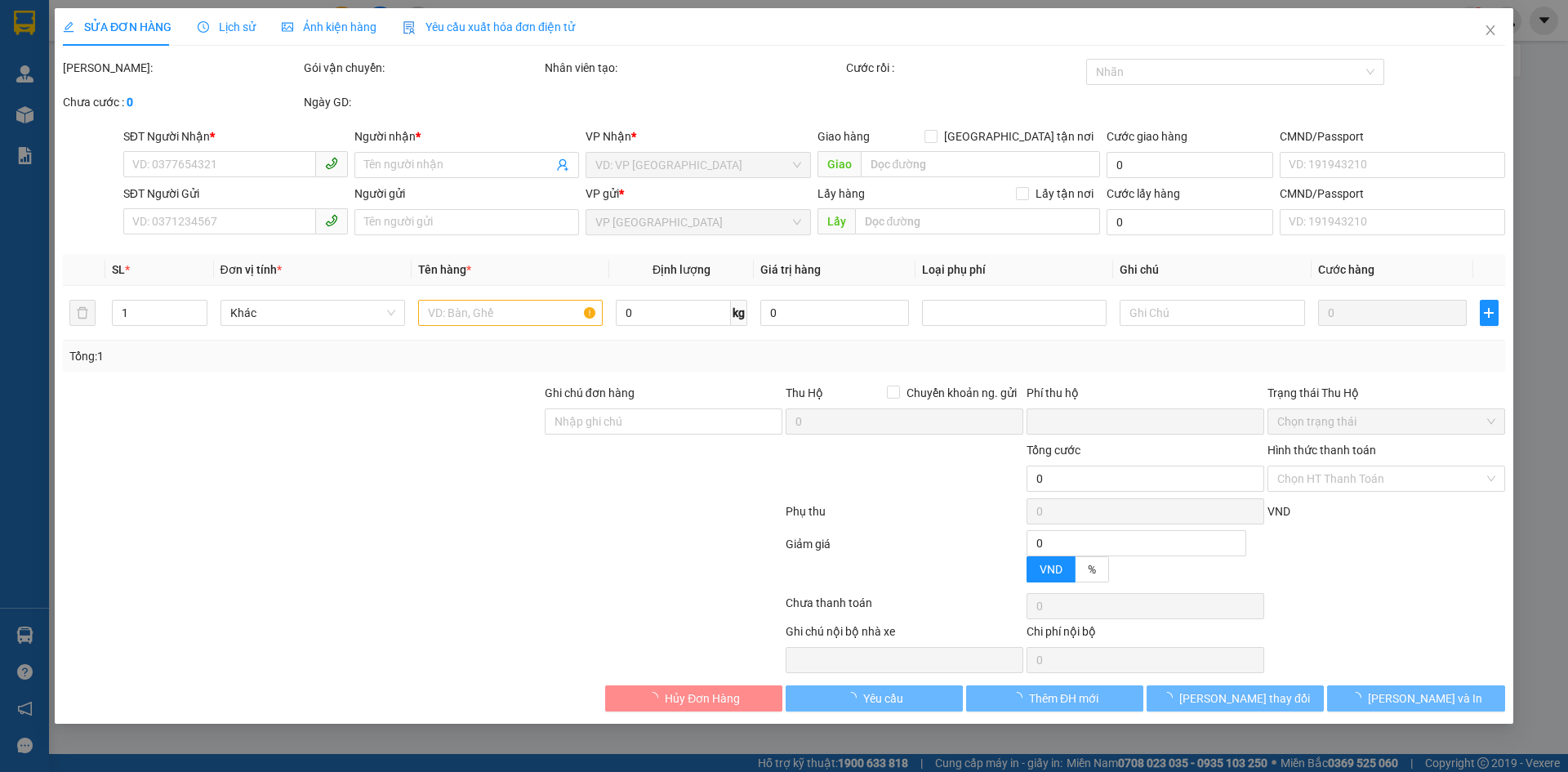
type input "180.000"
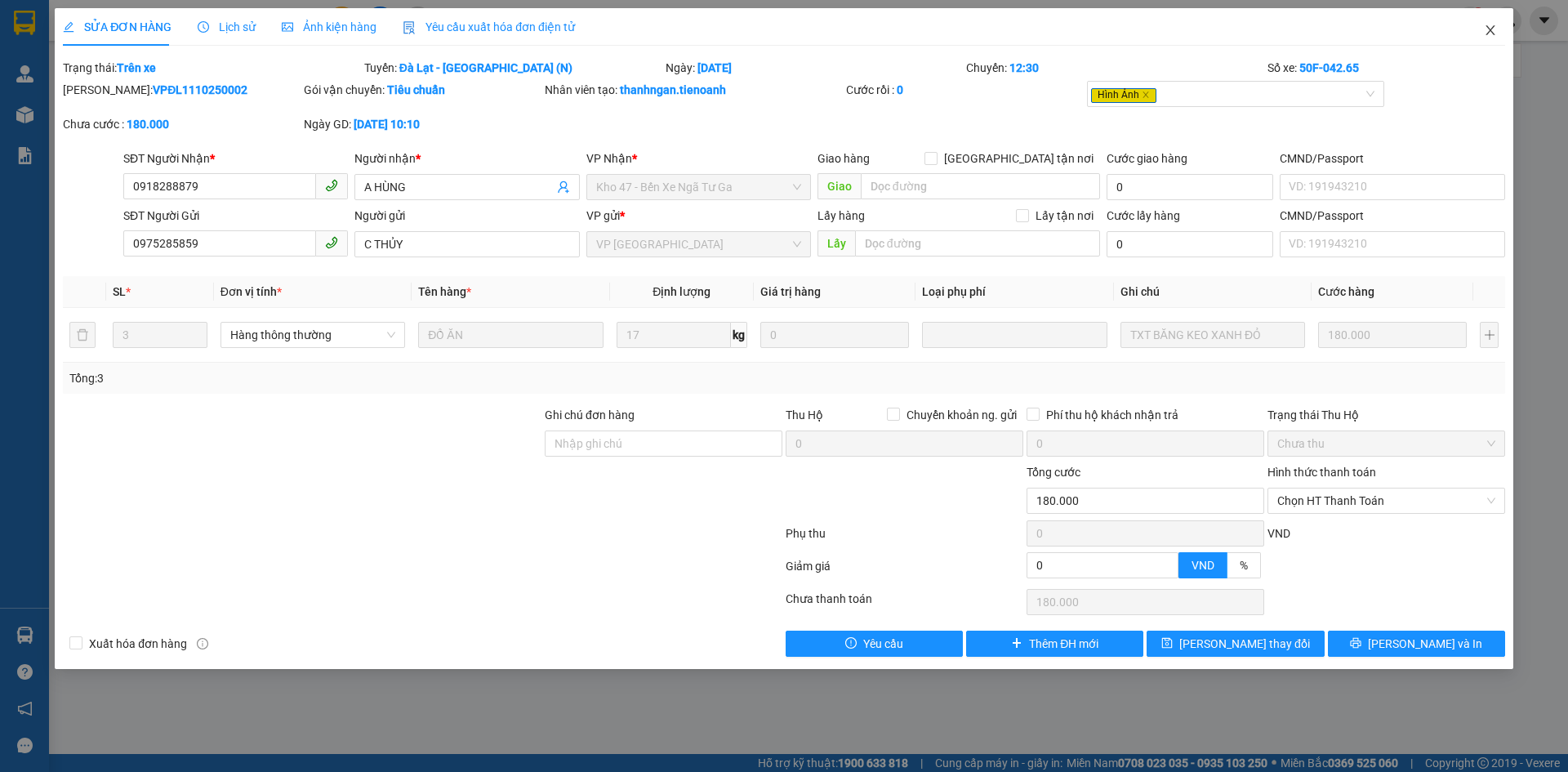
click at [1498, 24] on span "Close" at bounding box center [1491, 31] width 45 height 45
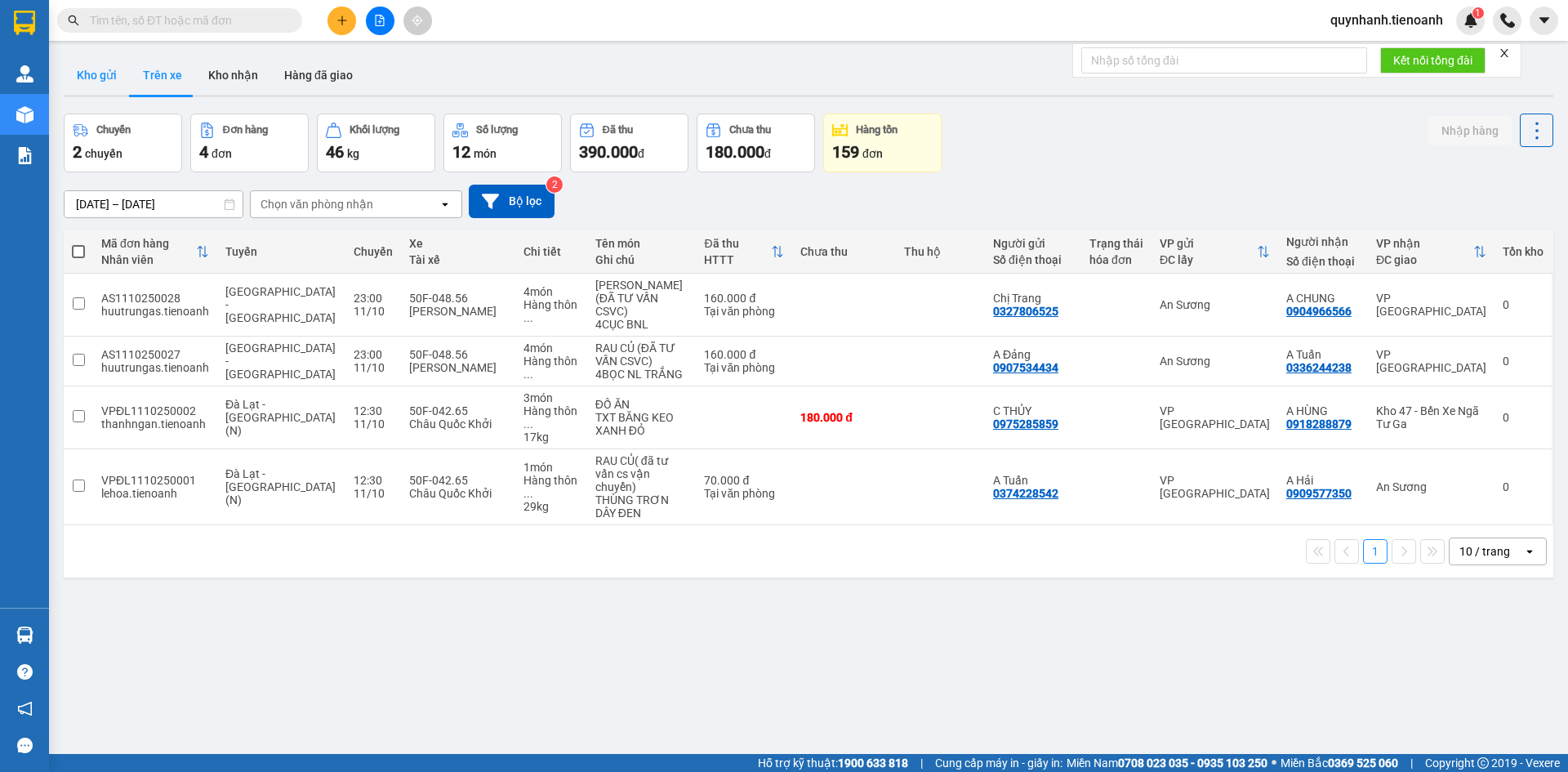
click at [108, 81] on button "Kho gửi" at bounding box center [97, 75] width 66 height 39
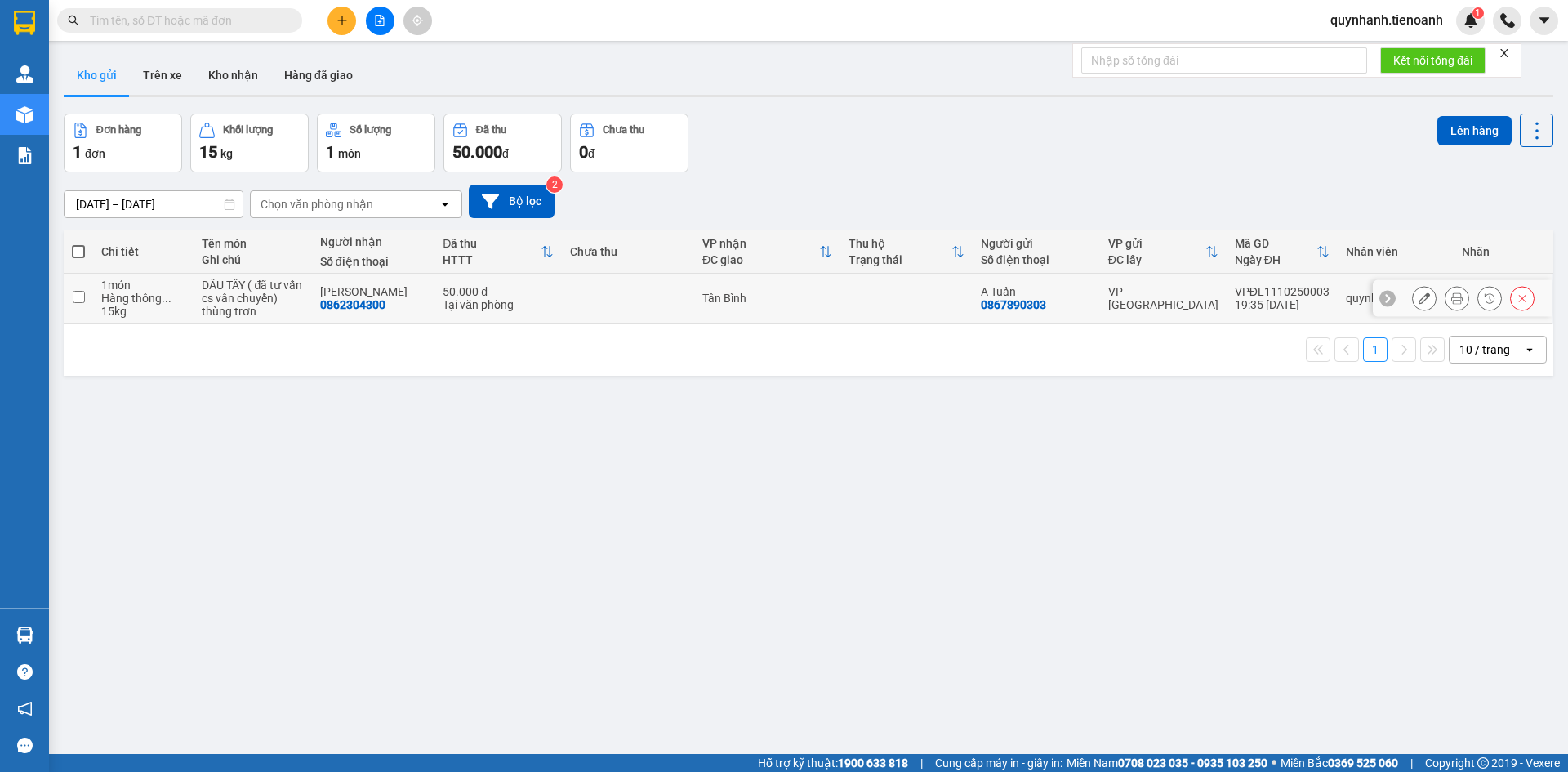
click at [1419, 304] on icon at bounding box center [1424, 298] width 12 height 12
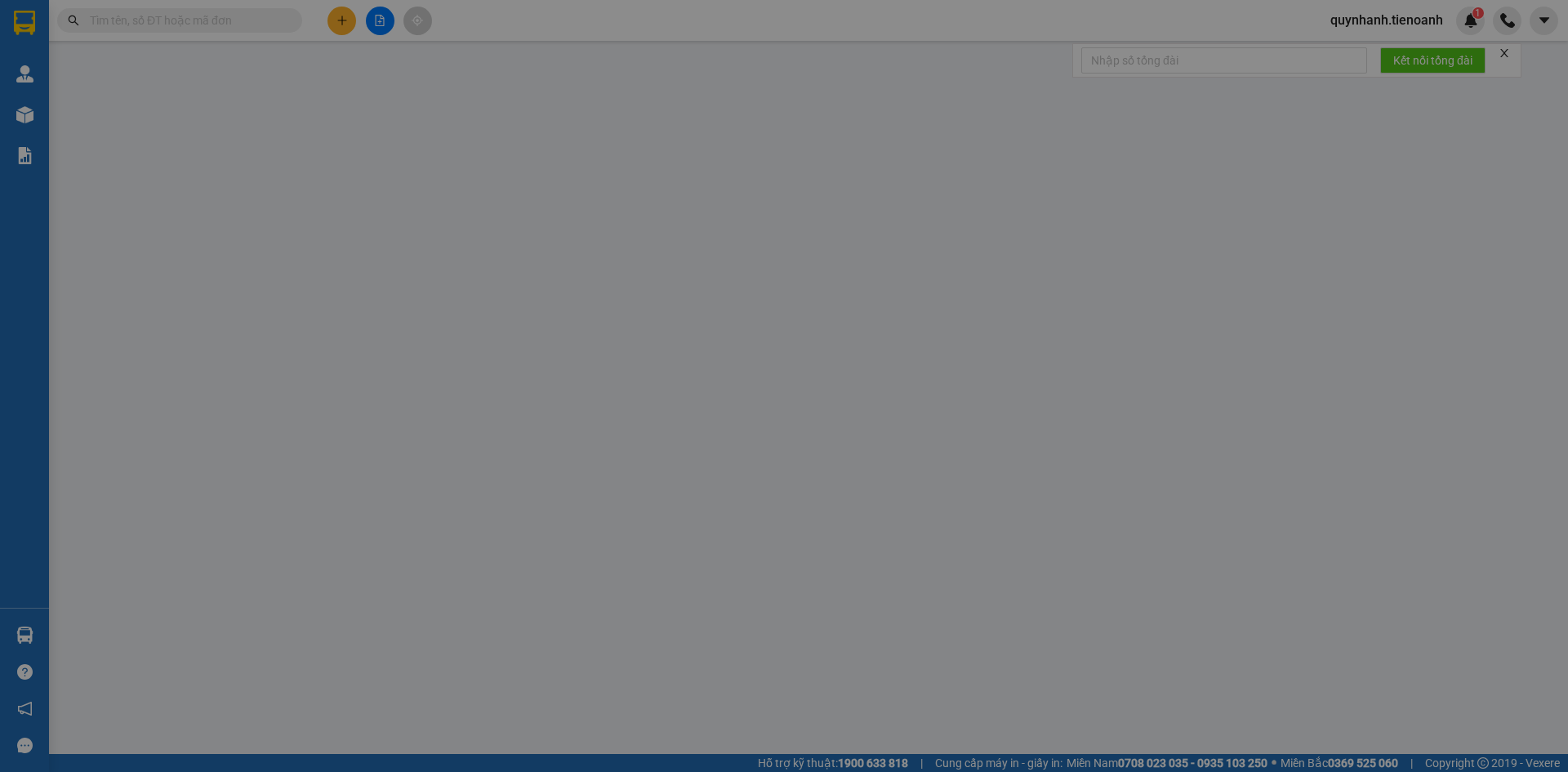
type input "0862304300"
type input "ANH ĐIỀN"
type input "0867890303"
type input "A Tuấn"
type input "0"
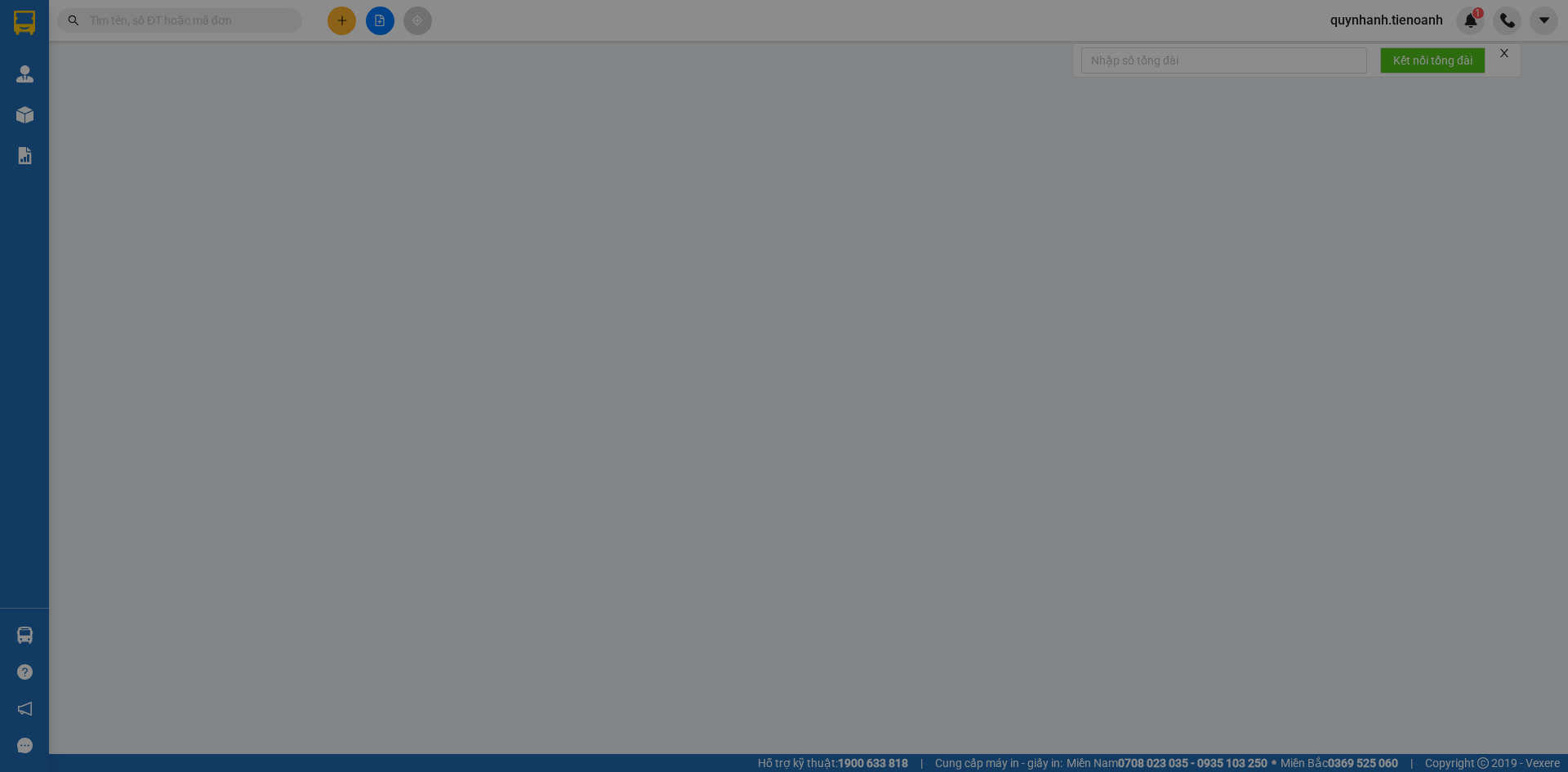
type input "50.000"
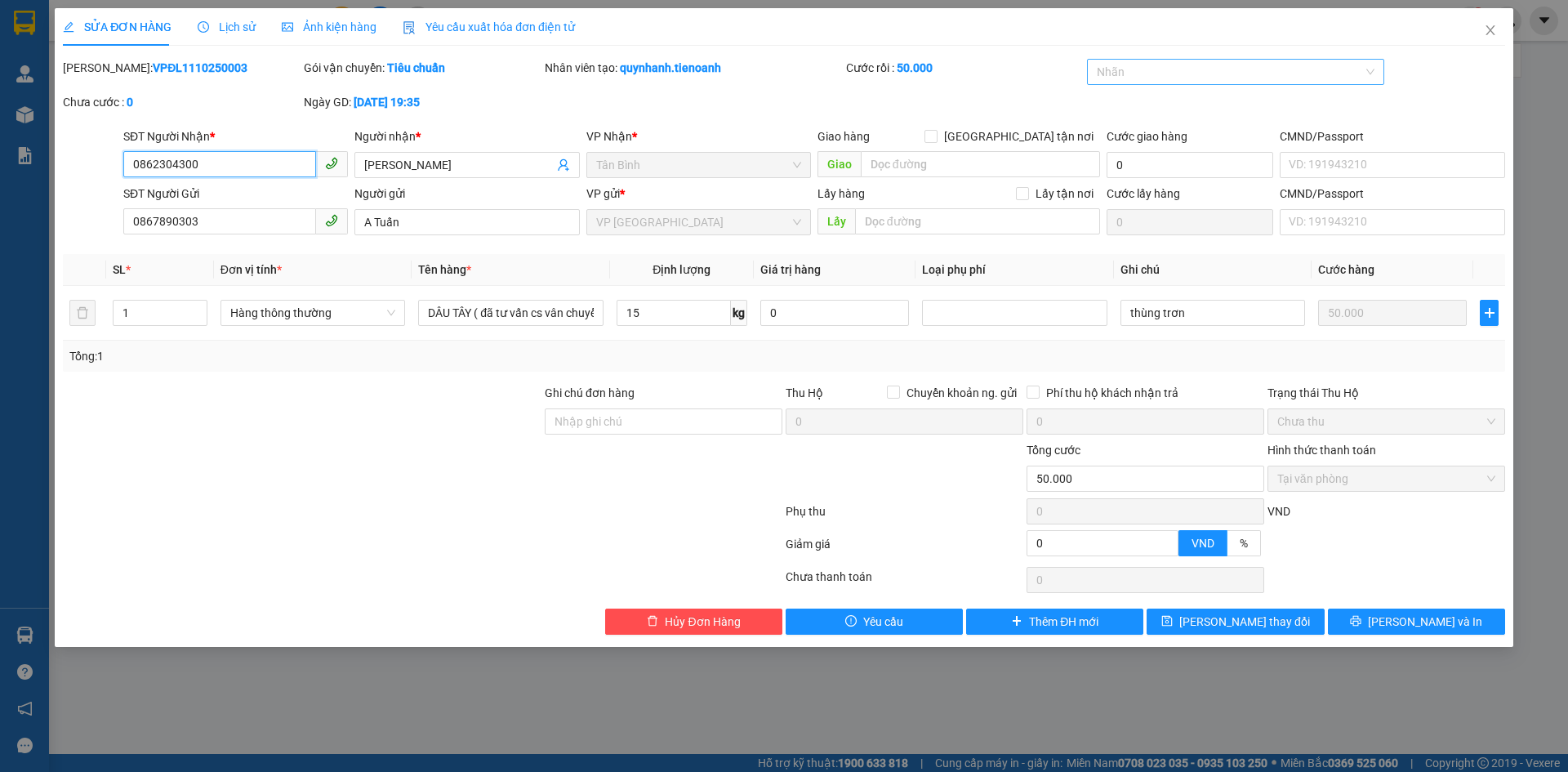
click at [1146, 79] on div at bounding box center [1228, 71] width 274 height 19
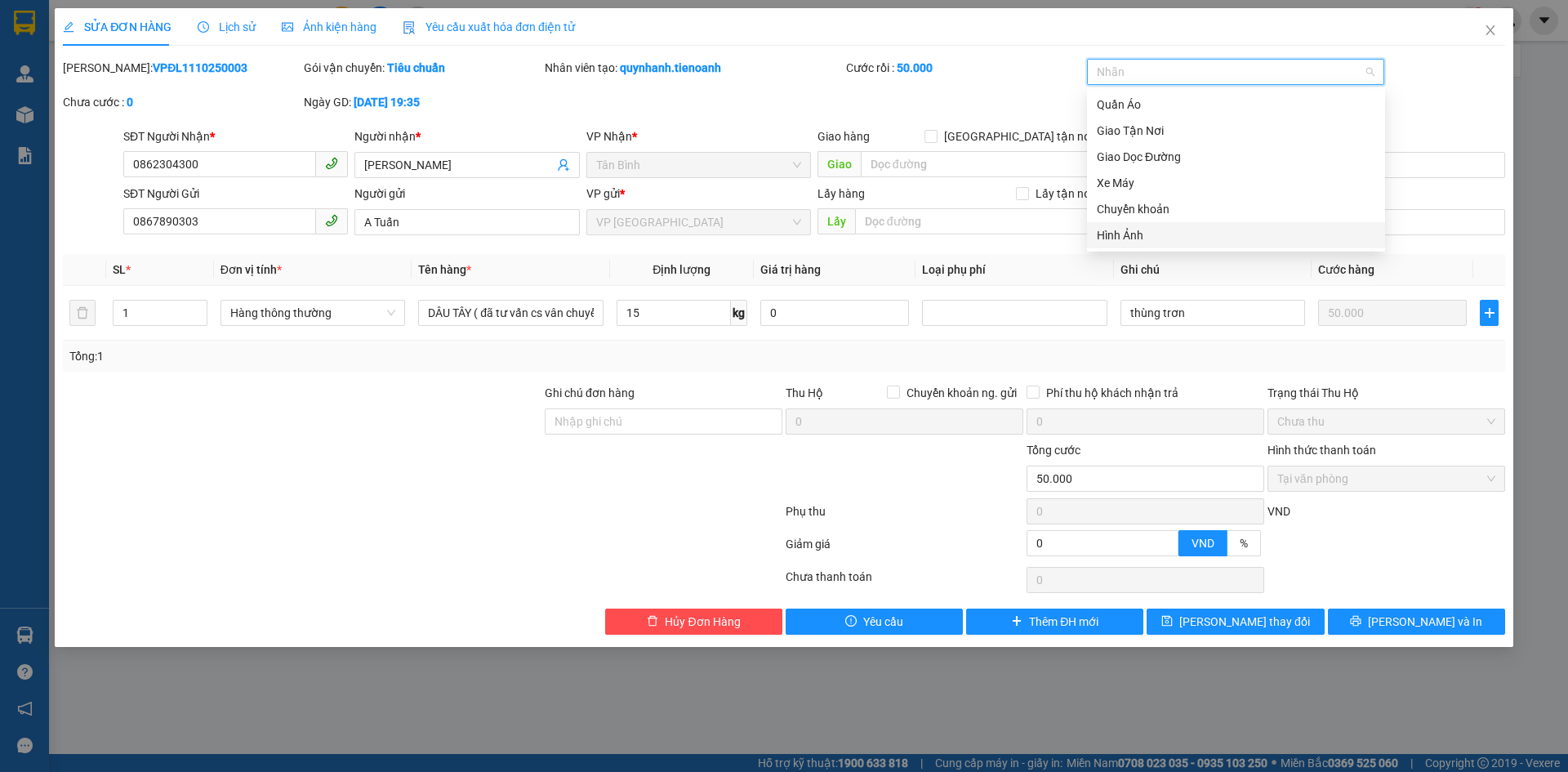
click at [1124, 232] on div "Hình Ảnh" at bounding box center [1236, 234] width 279 height 18
click at [637, 724] on div "SỬA ĐƠN HÀNG Lịch sử Ảnh kiện hàng Yêu cầu xuất hóa đơn điện tử Total Paid Fee …" at bounding box center [784, 386] width 1568 height 772
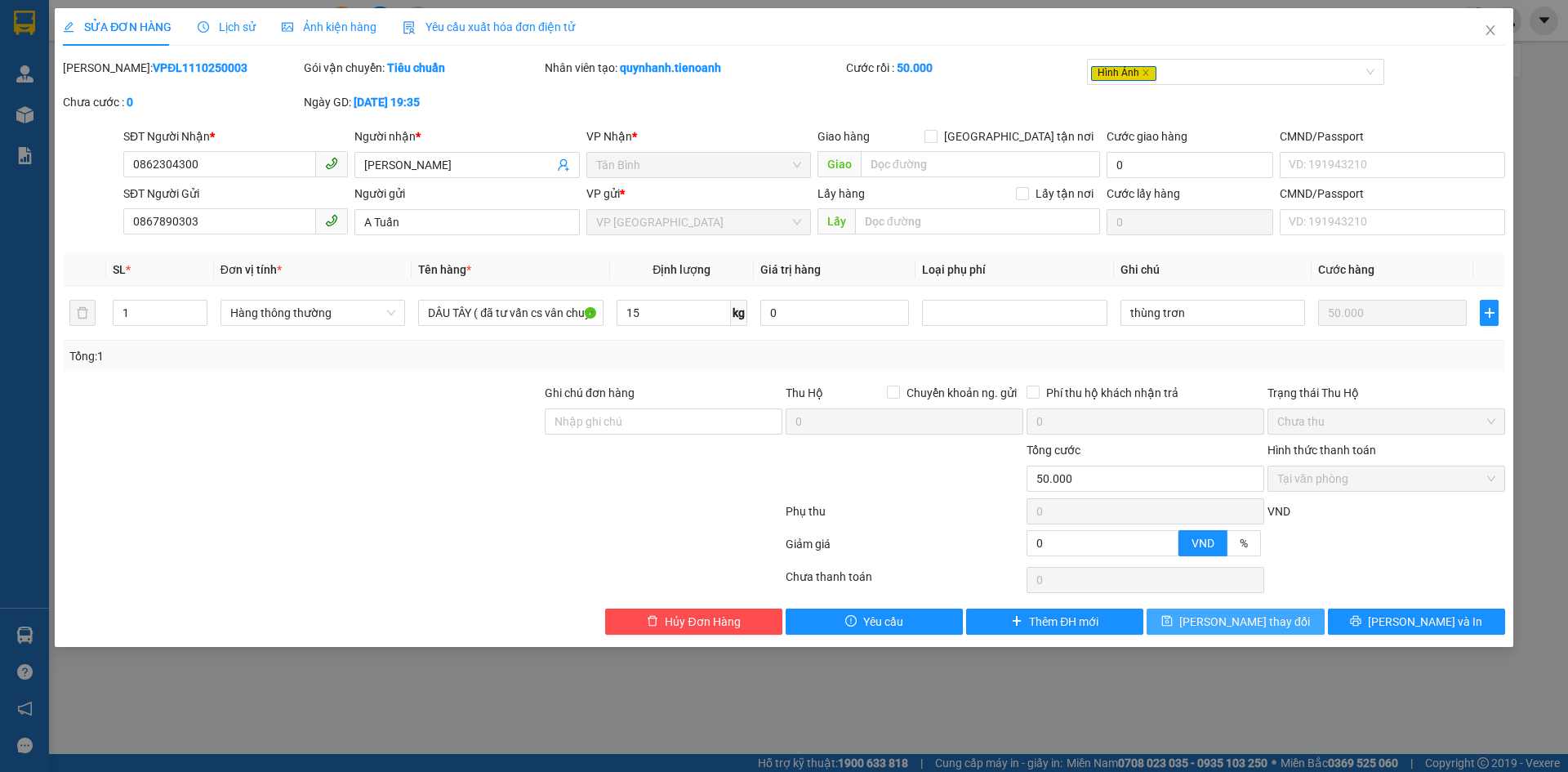
click at [1272, 625] on span "Lưu thay đổi" at bounding box center [1245, 621] width 131 height 18
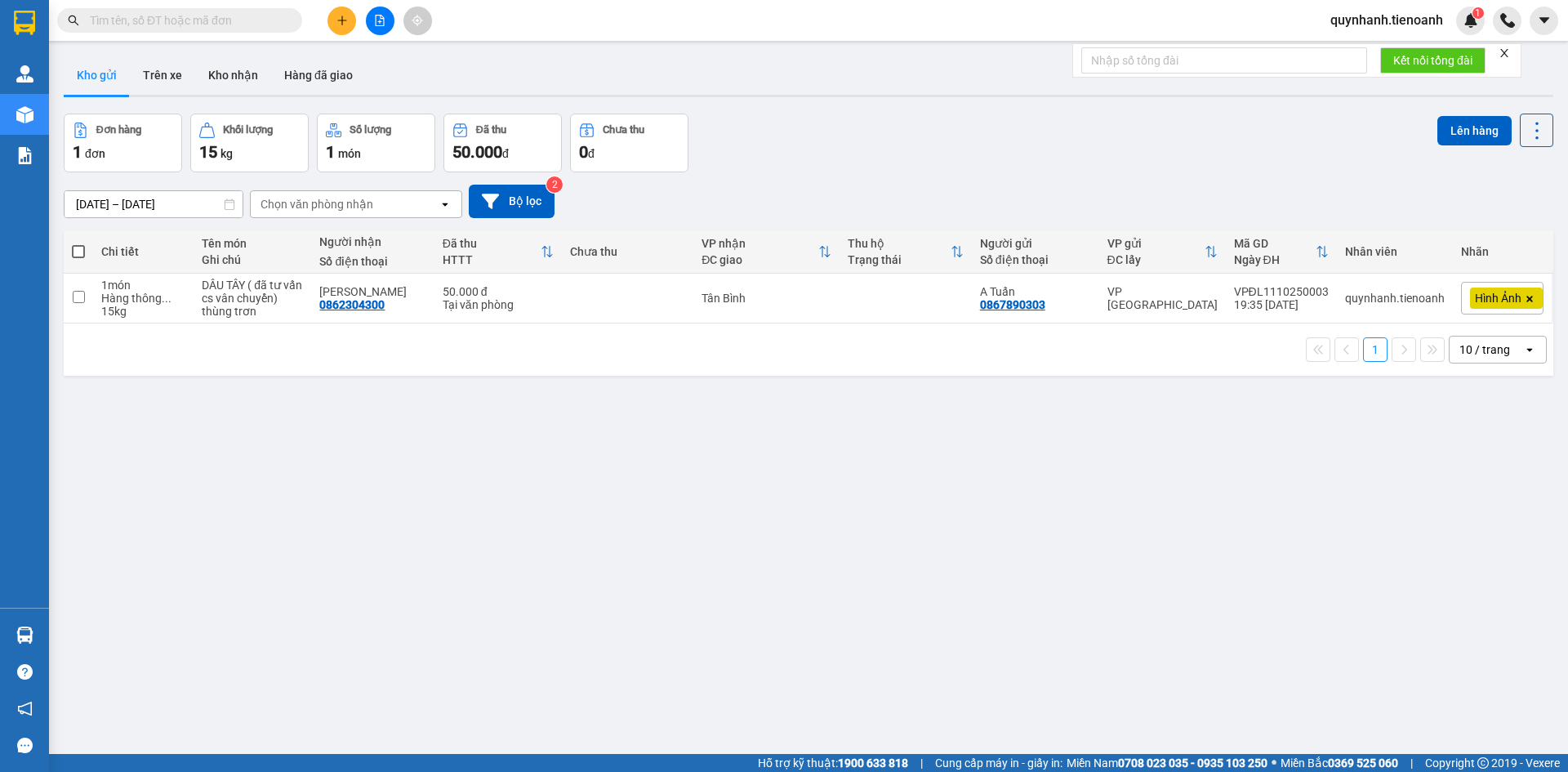
click at [961, 539] on div "ver 1.8.146 Kho gửi Trên xe Kho nhận Hàng đã giao Đơn hàng 1 đơn Khối lượng 15 …" at bounding box center [808, 434] width 1502 height 772
